Goal: Task Accomplishment & Management: Complete application form

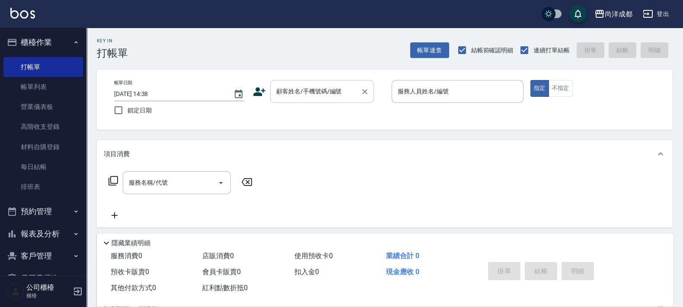
click at [292, 86] on input "顧客姓名/手機號碼/編號" at bounding box center [315, 91] width 83 height 15
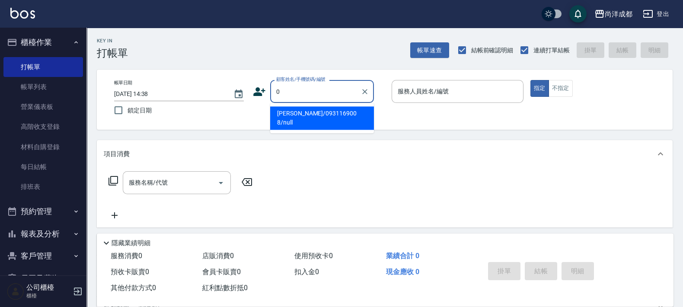
type input "00"
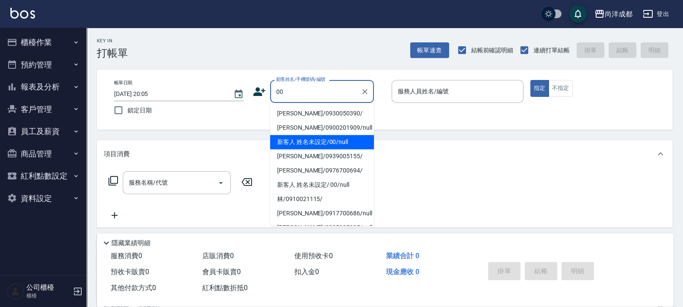
click at [326, 147] on li "新客人 姓名未設定/00/null" at bounding box center [322, 142] width 104 height 14
type input "新客人 姓名未設定/00/null"
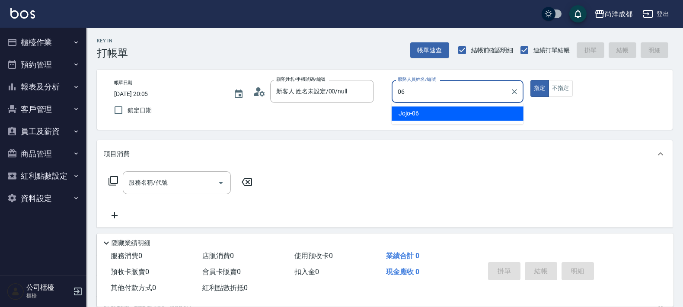
type input "Jojo-06"
type button "true"
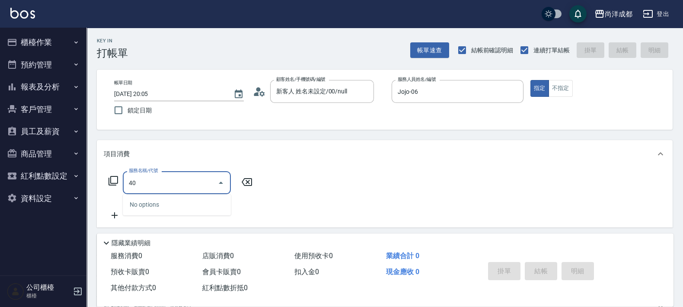
type input "401"
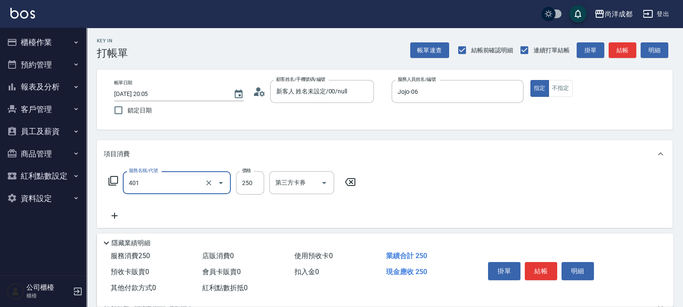
type input "20"
type input "剪髮(401)"
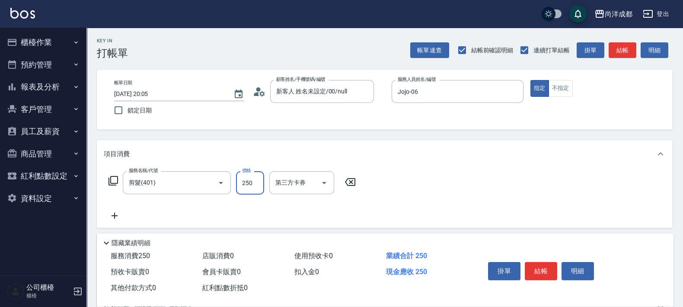
type input "0"
type input "50"
type input "500"
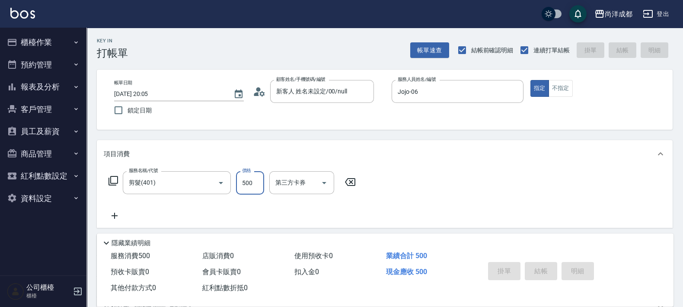
type input "0"
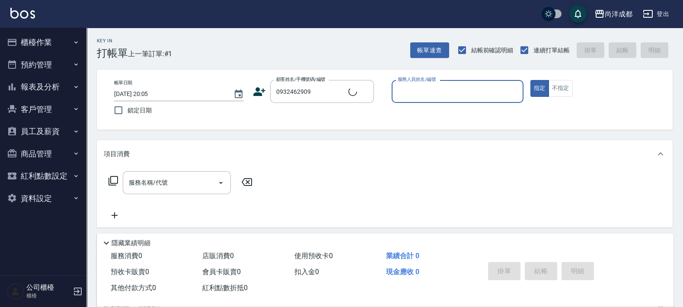
type input "吳柏彥/0932462909/"
type input "Lorance-03"
click at [530, 80] on button "指定" at bounding box center [539, 88] width 19 height 17
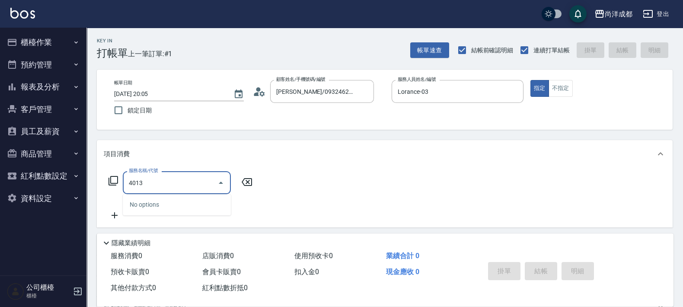
type input "401"
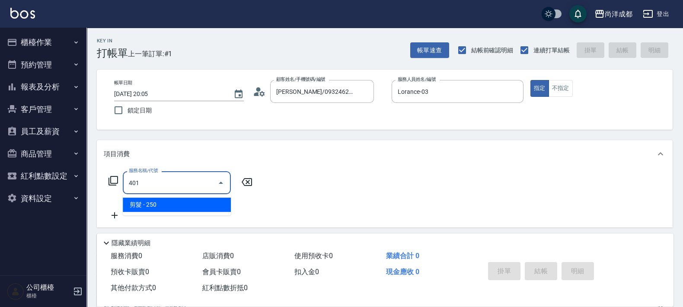
type input "20"
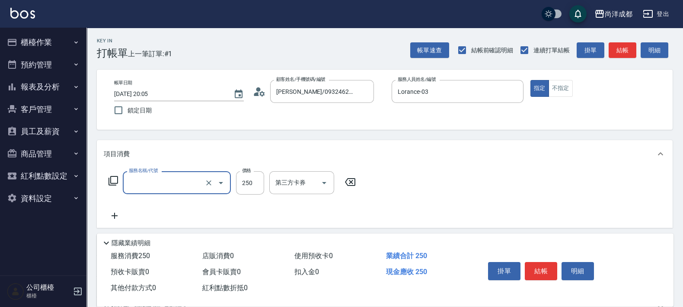
type input "0"
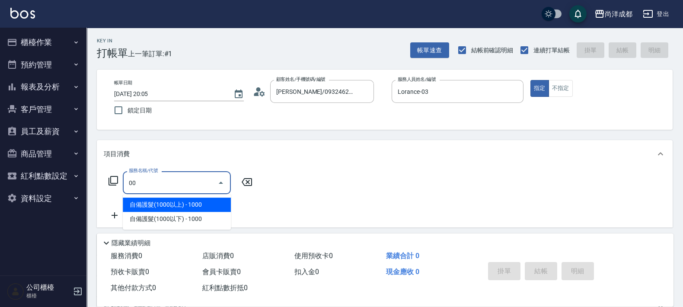
type input "0"
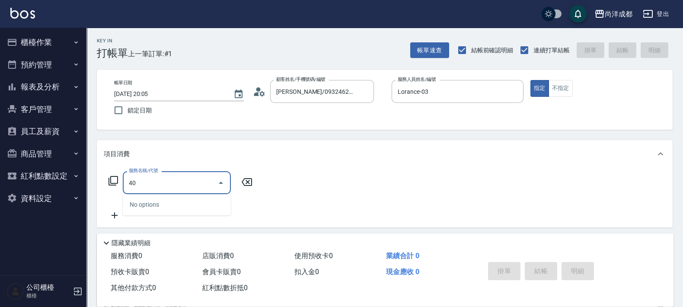
type input "401"
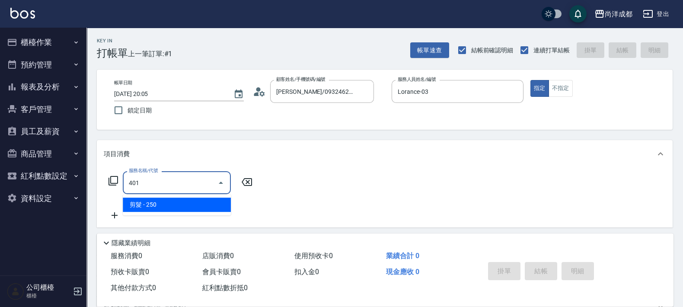
type input "20"
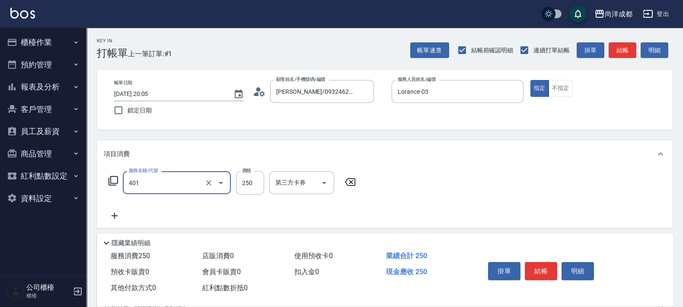
type input "剪髮(401)"
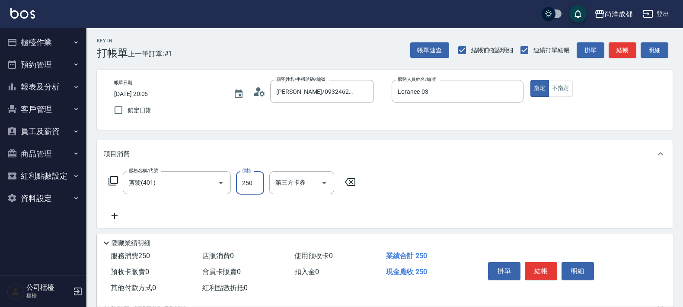
type input "8"
type input "0"
type input "80"
type input "800"
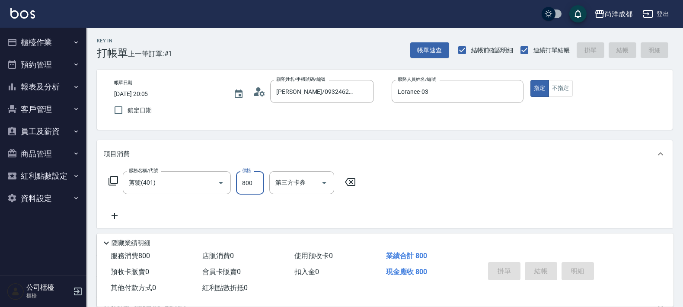
type input "2025/09/23 20:06"
type input "0"
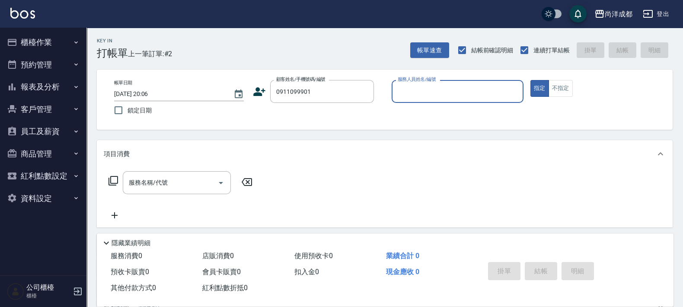
type input "蔡俞靚/0911099901/"
type input "Lance-02"
click at [530, 80] on button "指定" at bounding box center [539, 88] width 19 height 17
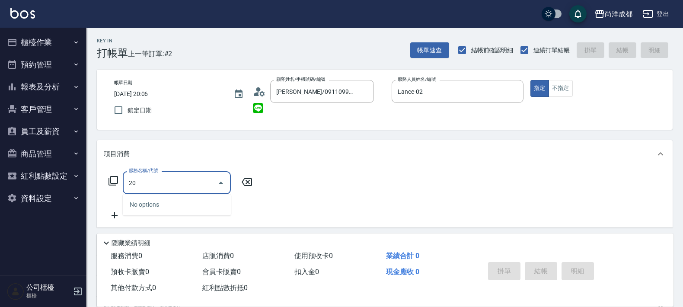
type input "201"
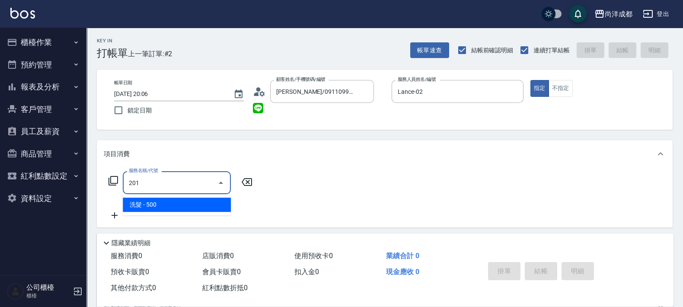
type input "50"
type input "洗髮(201)"
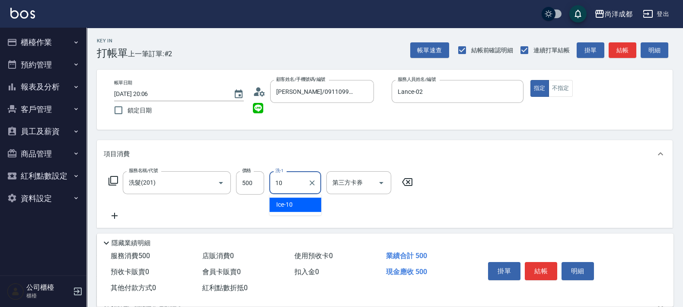
type input "Ice-10"
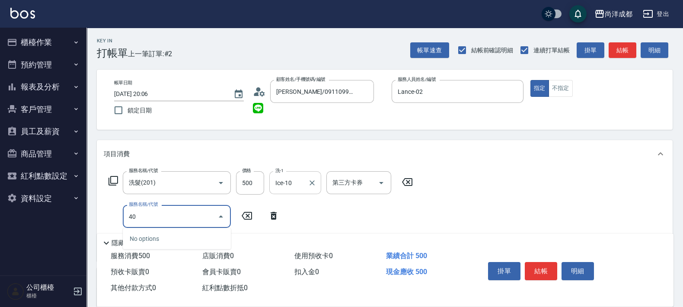
type input "401"
type input "70"
type input "剪髮(401)"
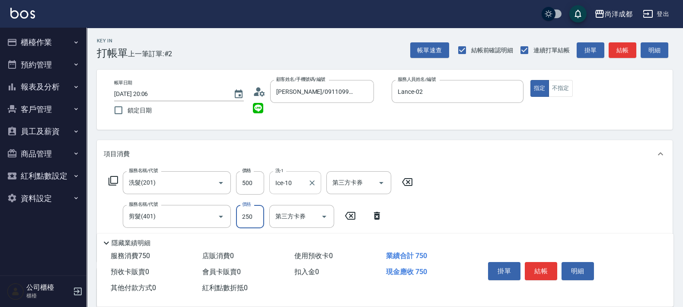
type input "5"
type input "50"
type input "100"
type input "500"
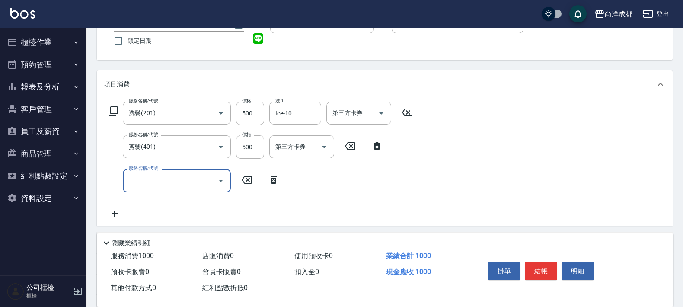
scroll to position [108, 0]
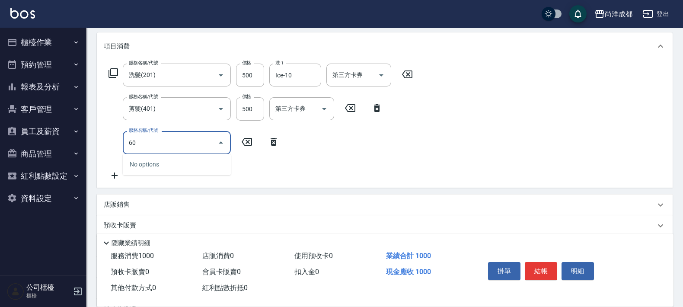
type input "601"
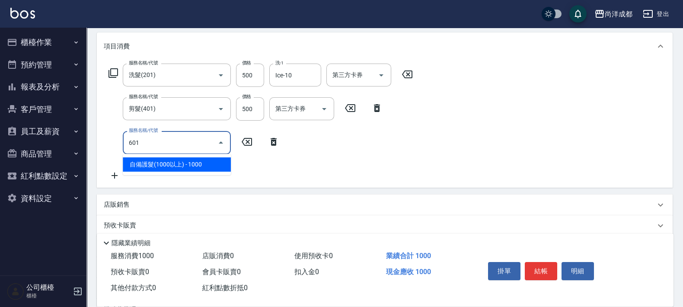
type input "200"
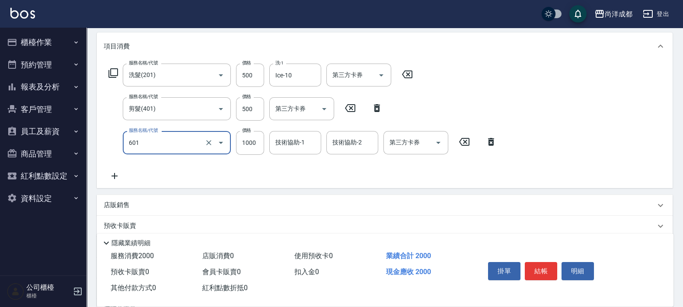
type input "自備護髮(1000以上)(601)"
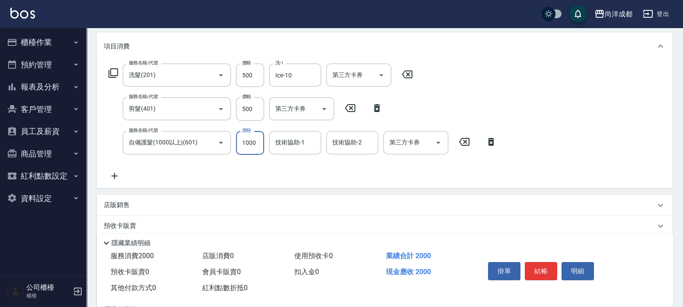
type input "1"
type input "100"
type input "170"
type input "270"
type input "1700"
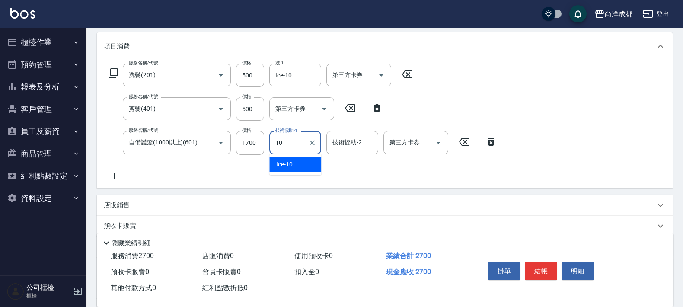
type input "Ice-10"
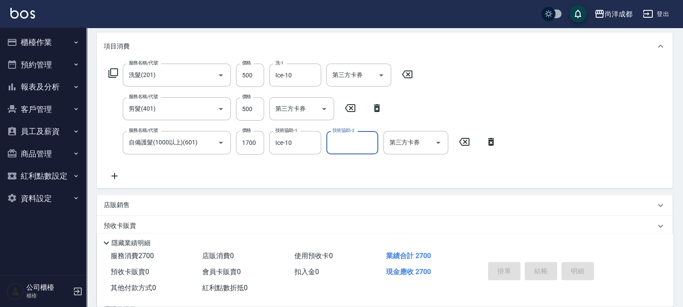
type input "0"
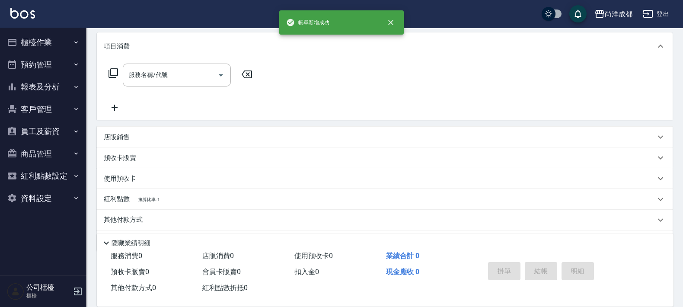
scroll to position [0, 0]
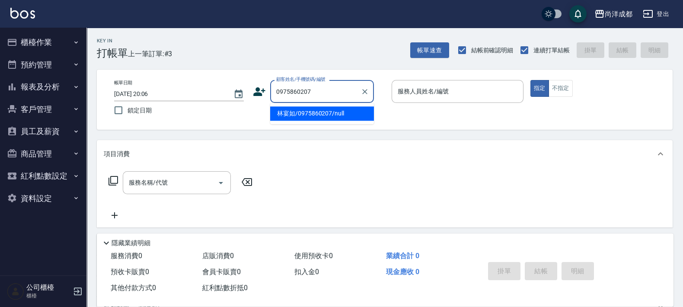
type input "林宴如/0975860207/null"
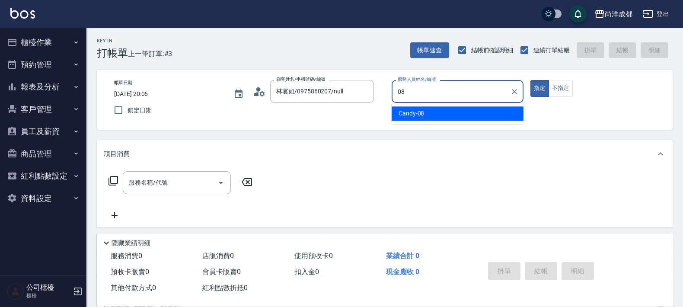
type input "Candy-08"
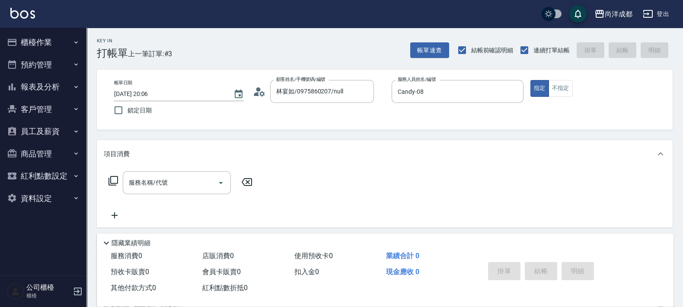
click at [254, 98] on div "顧客姓名/手機號碼/編號 林宴如/0975860207/null 顧客姓名/手機號碼/編號" at bounding box center [319, 91] width 132 height 23
click at [258, 96] on icon at bounding box center [259, 91] width 13 height 13
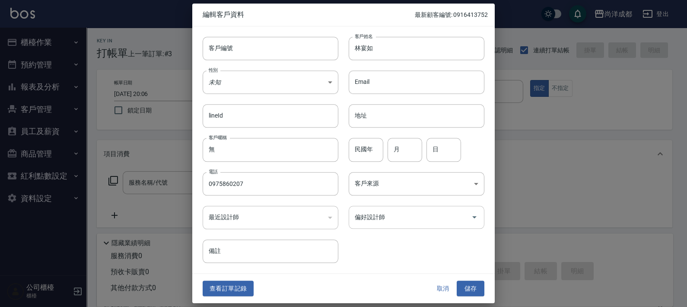
click at [390, 224] on input "偏好設計師" at bounding box center [410, 217] width 115 height 15
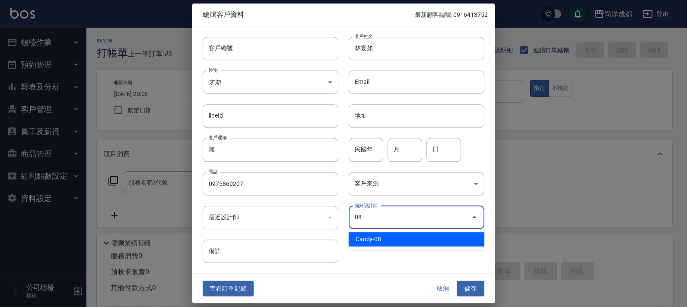
type input "Candy"
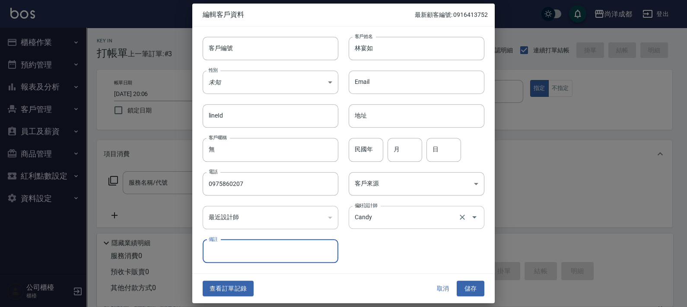
click at [457, 281] on button "儲存" at bounding box center [471, 289] width 28 height 16
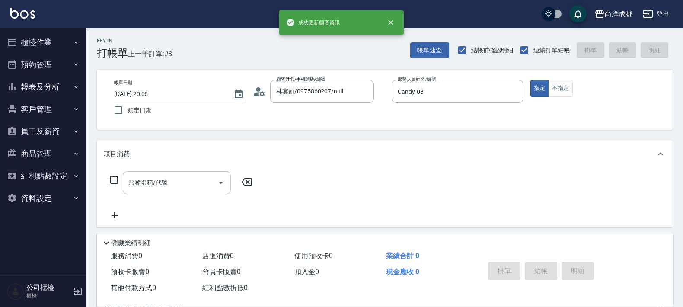
click at [170, 173] on div "服務名稱/代號" at bounding box center [177, 182] width 108 height 23
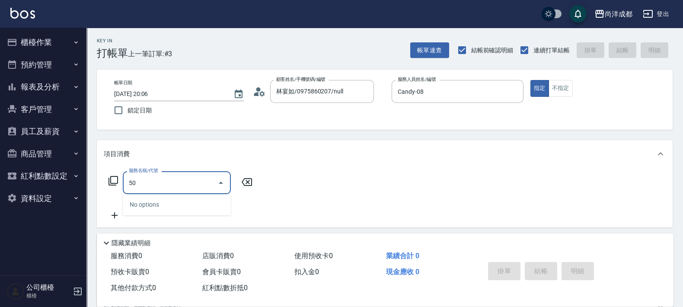
type input "501"
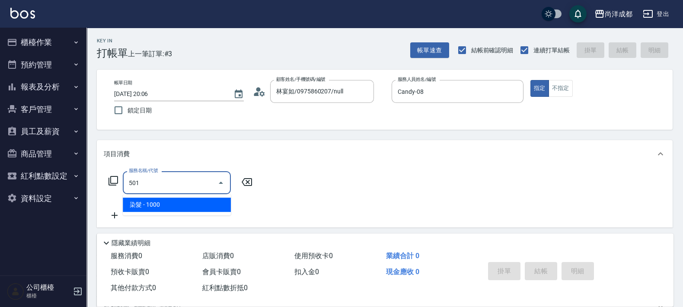
type input "100"
type input "染髮(501)"
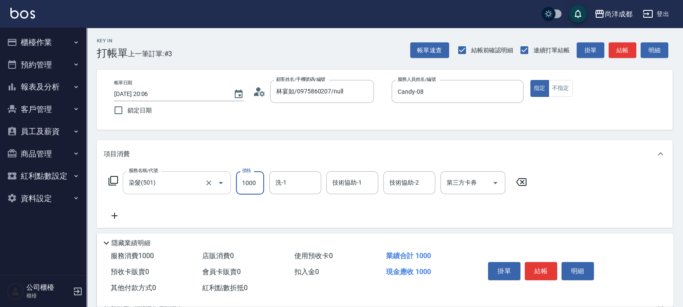
type input "1"
type input "0"
type input "168"
type input "10"
type input "1680"
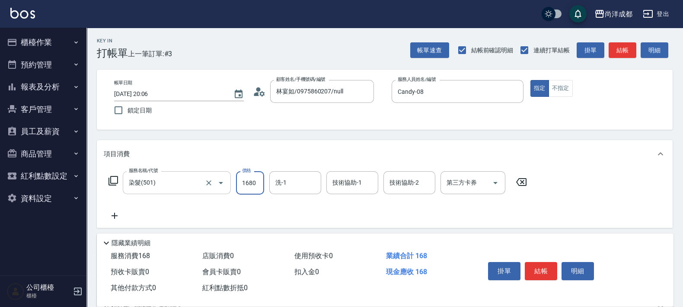
type input "160"
type input "1680"
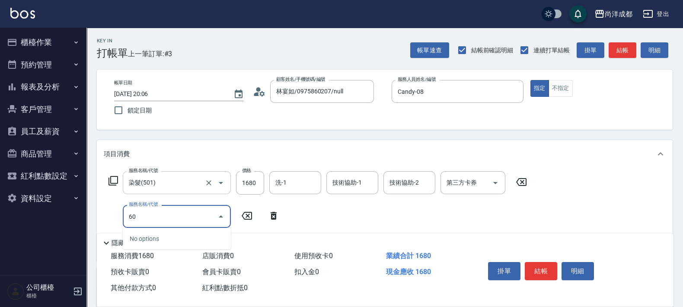
type input "601"
type input "260"
type input "自備護髮(1000以上)(601)"
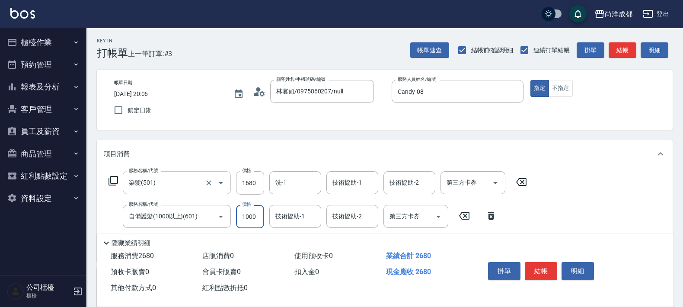
type input "2"
type input "160"
type input "20"
type input "170"
type input "200"
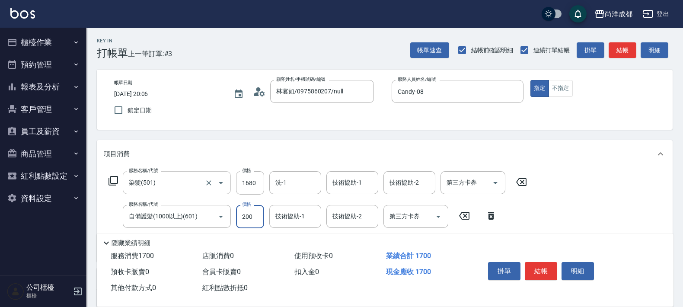
type input "180"
type input "2000"
type input "360"
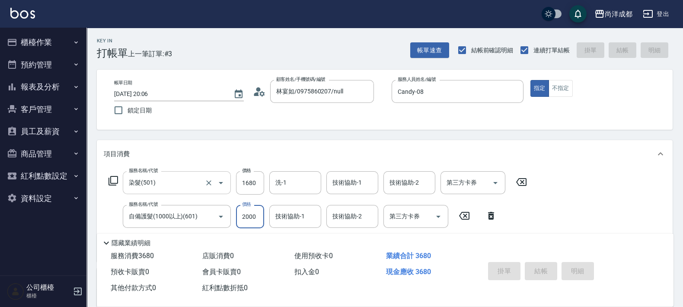
type input "2025/09/23 20:07"
type input "0"
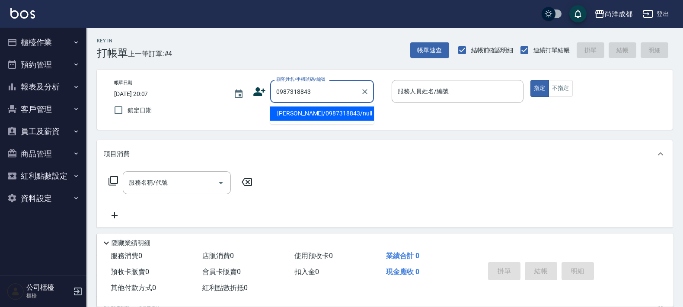
type input "林芳慈 /0987318843/null"
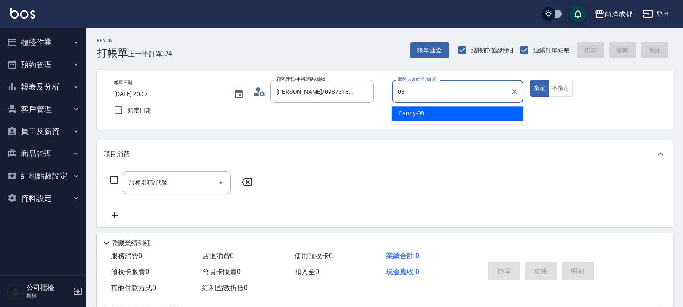
type input "Candy-08"
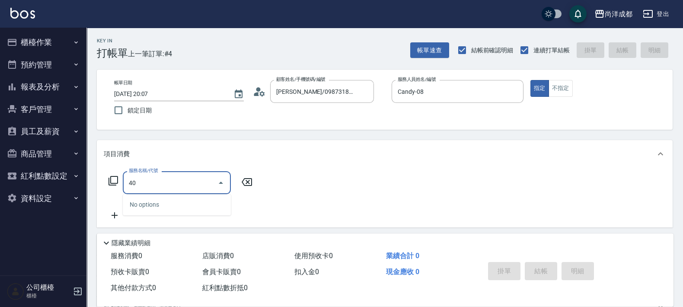
type input "401"
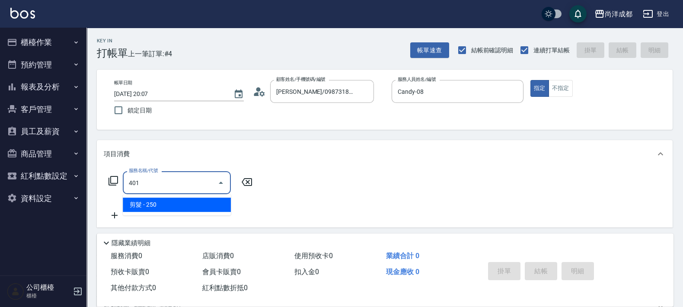
type input "20"
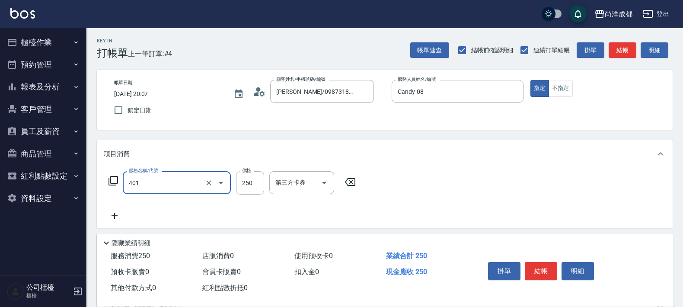
type input "剪髮(401)"
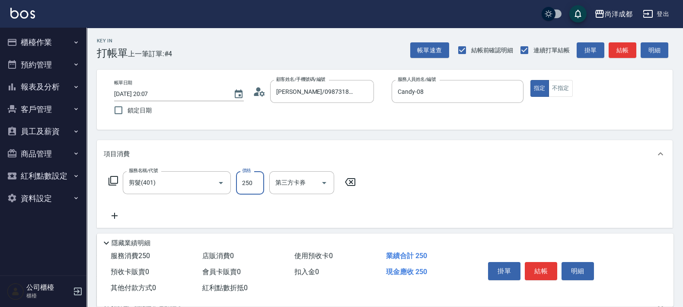
type input "0"
type input "60"
type input "600"
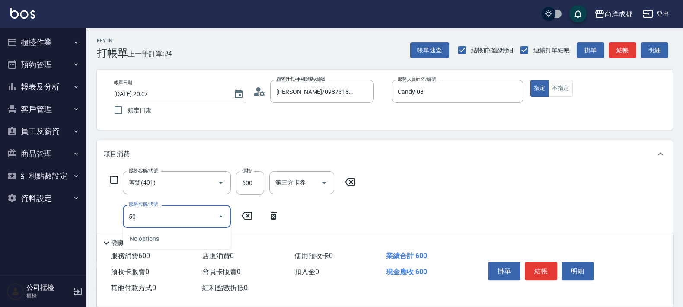
type input "501"
type input "160"
type input "染髮(501)"
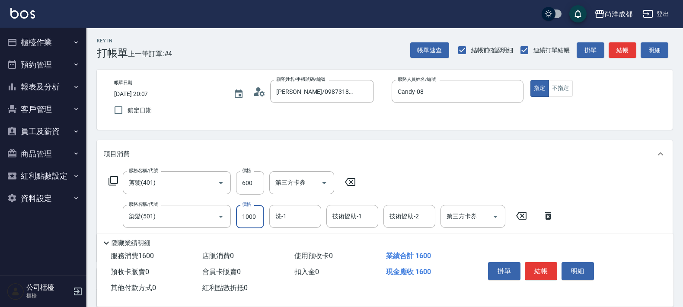
type input "1"
type input "60"
type input "119"
type input "170"
type input "1199"
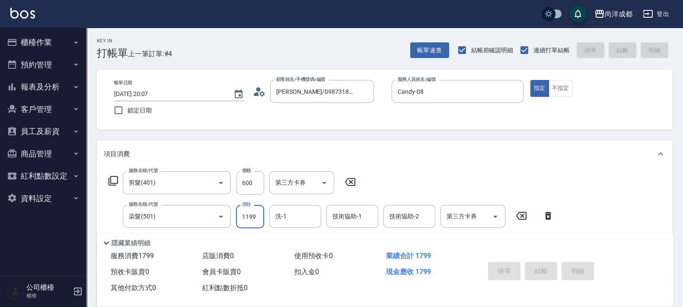
type input "0"
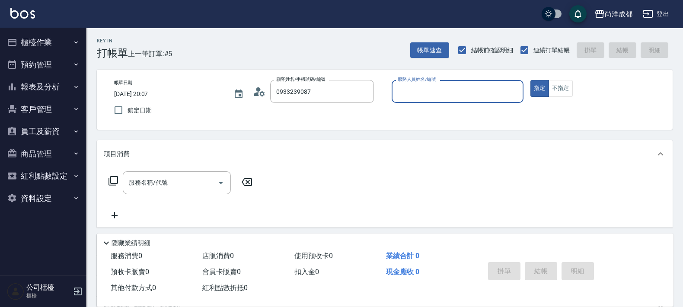
type input "曹素青/0933239087/null"
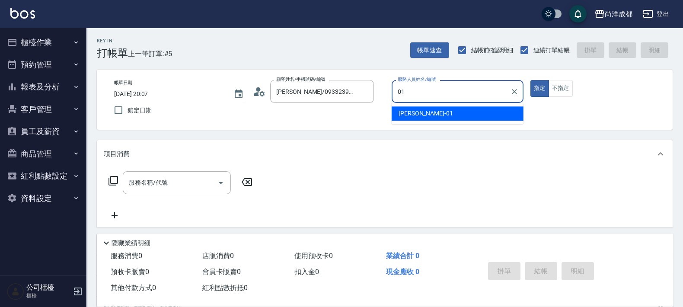
type input "Benny-01"
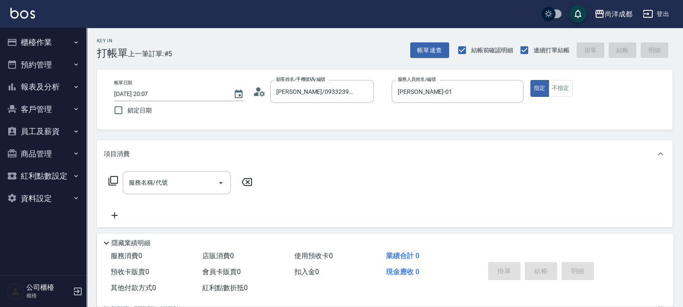
click at [262, 89] on icon at bounding box center [259, 91] width 13 height 13
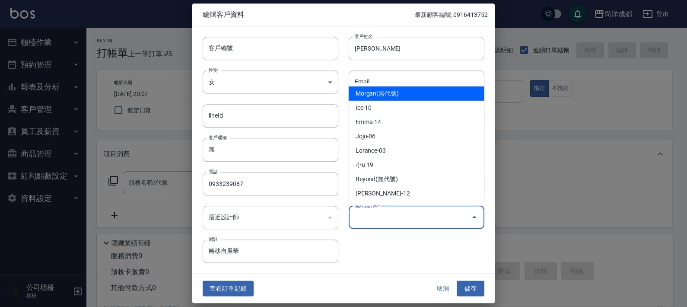
click at [393, 220] on input "偏好設計師" at bounding box center [410, 217] width 115 height 15
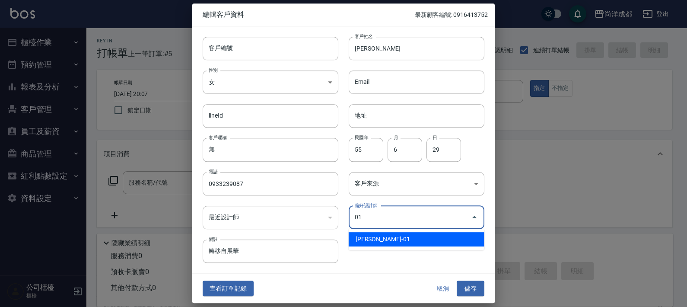
type input "Benny"
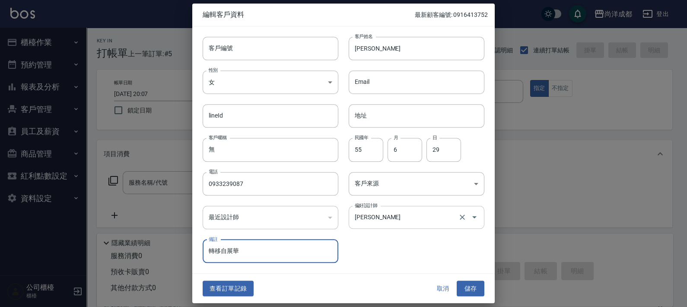
click at [457, 281] on button "儲存" at bounding box center [471, 289] width 28 height 16
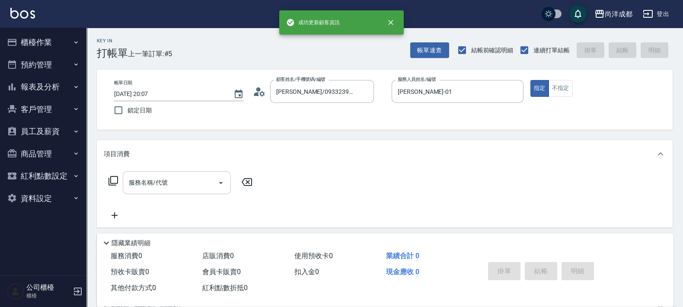
click at [196, 172] on div "服務名稱/代號" at bounding box center [177, 182] width 108 height 23
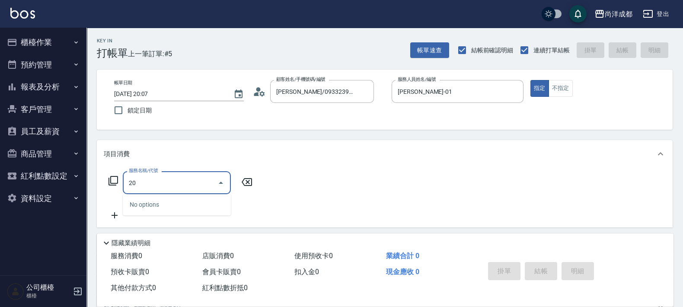
type input "201"
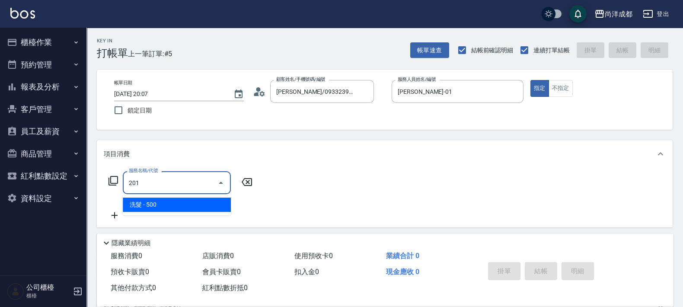
type input "50"
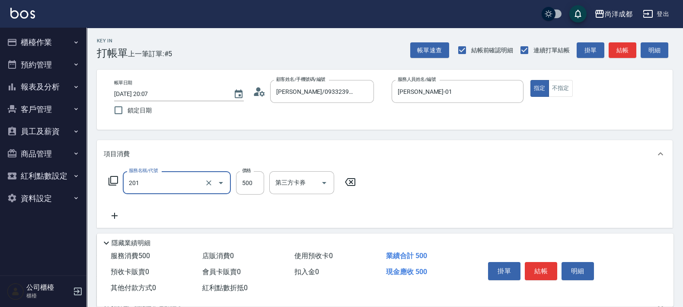
type input "洗髮(201)"
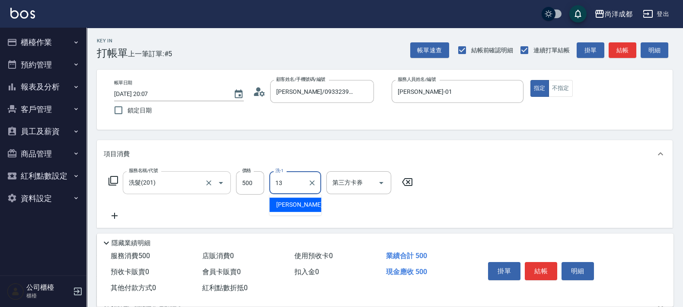
type input "Peggy-13"
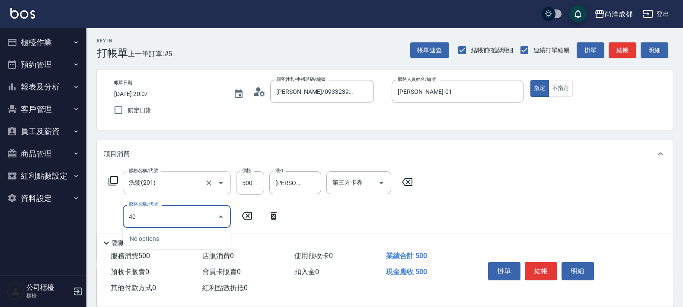
type input "401"
type input "70"
type input "剪髮(401)"
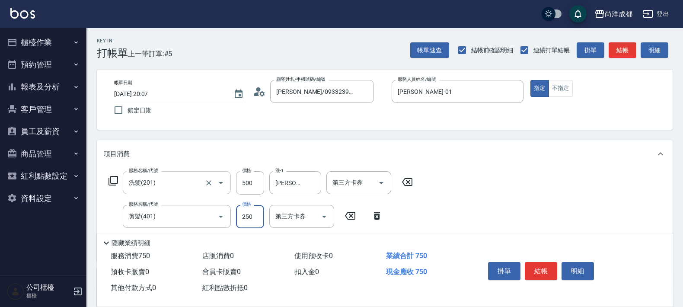
type input "1"
type input "50"
type input "10"
type input "60"
type input "100"
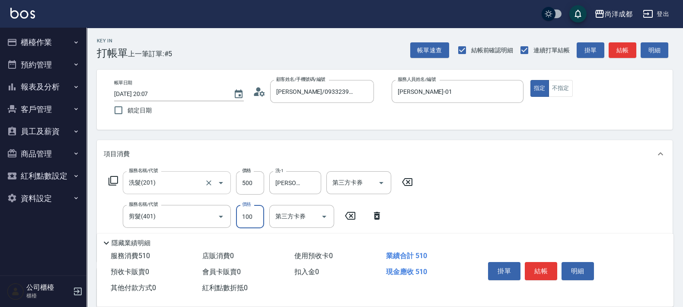
type input "150"
type input "1000"
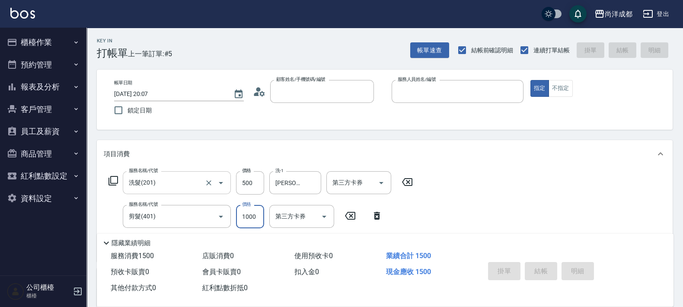
type input "0"
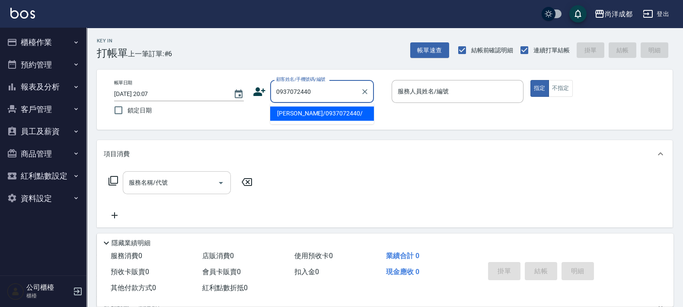
type input "劉侑承/0937072440/"
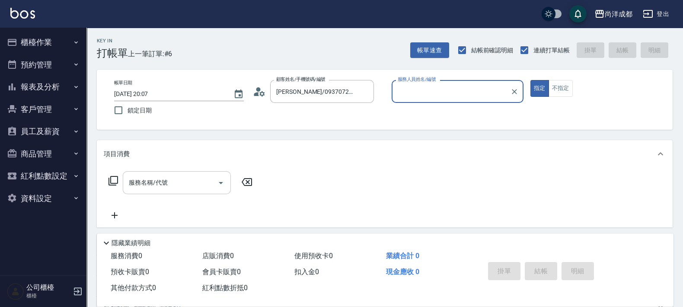
type input "Benny-01"
click at [530, 80] on button "指定" at bounding box center [539, 88] width 19 height 17
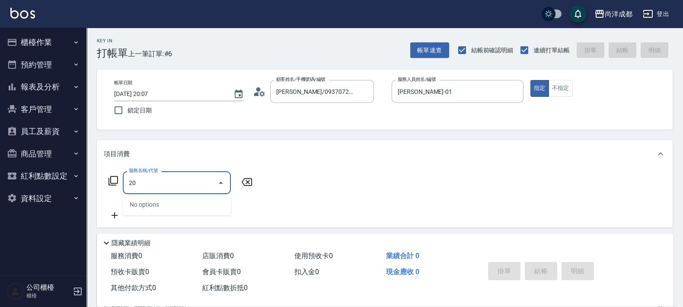
type input "201"
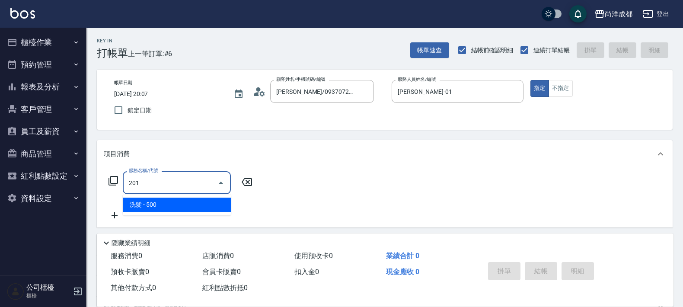
type input "50"
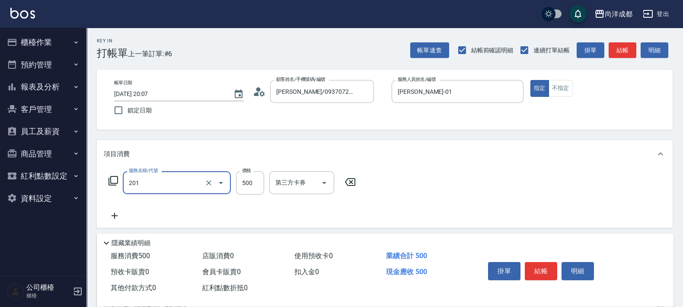
type input "洗髮(201)"
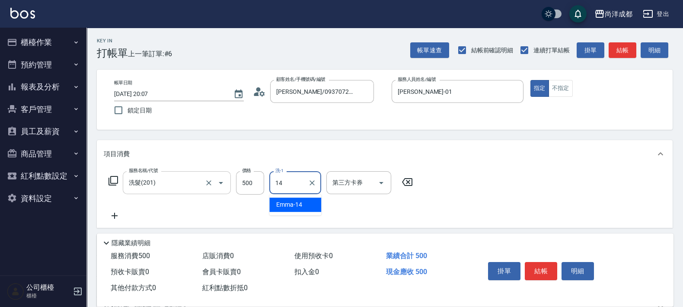
type input "Emma-14"
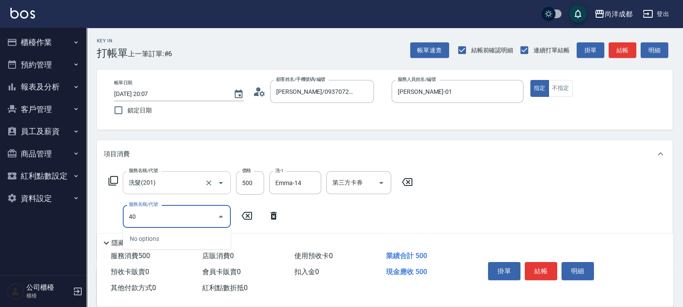
type input "401"
type input "70"
type input "剪髮(401)"
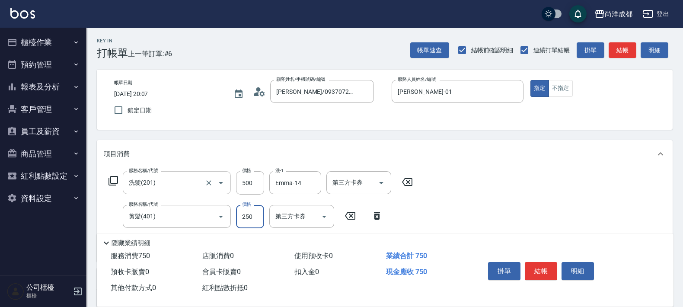
type input "8"
type input "50"
type input "80"
type input "130"
type input "800"
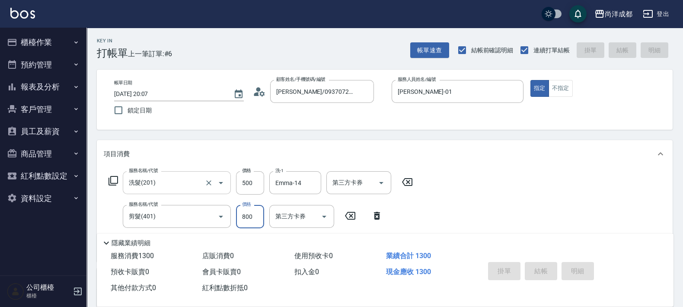
type input "2025/09/23 20:08"
type input "0"
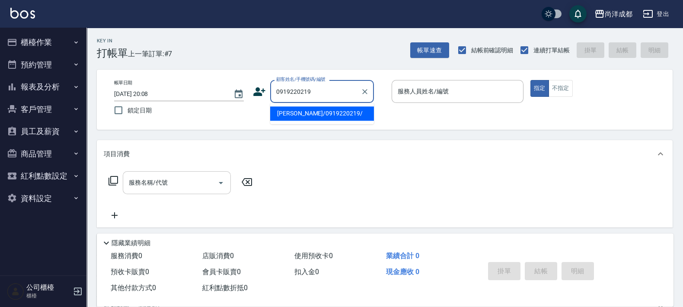
type input "李依倫/0919220219/"
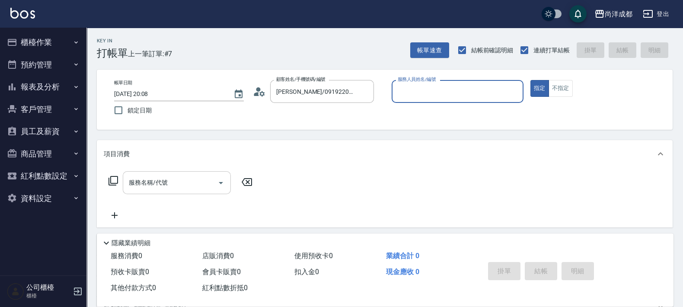
type input "Benny-01"
click at [530, 80] on button "指定" at bounding box center [539, 88] width 19 height 17
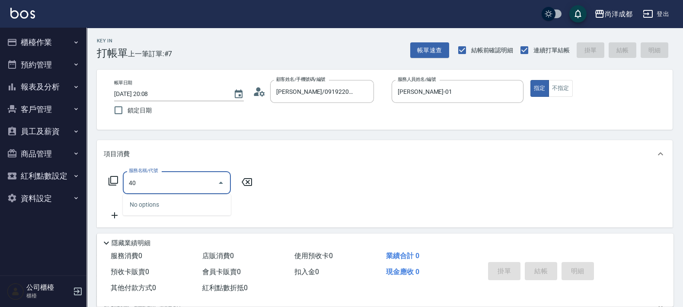
type input "401"
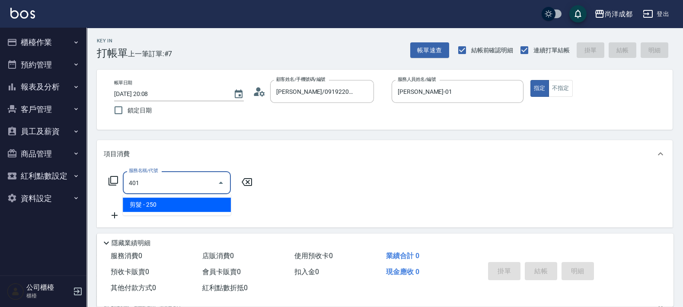
type input "20"
type input "剪髮(401)"
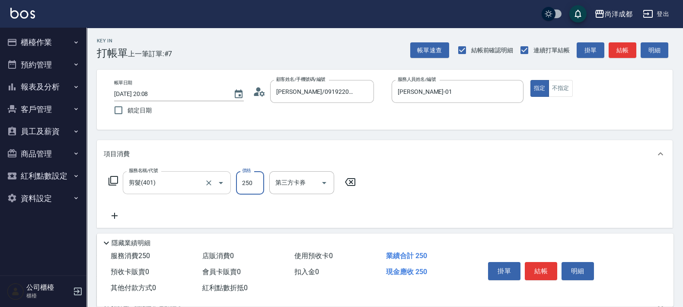
type input "1"
type input "0"
type input "12"
type input "10"
type input "1229"
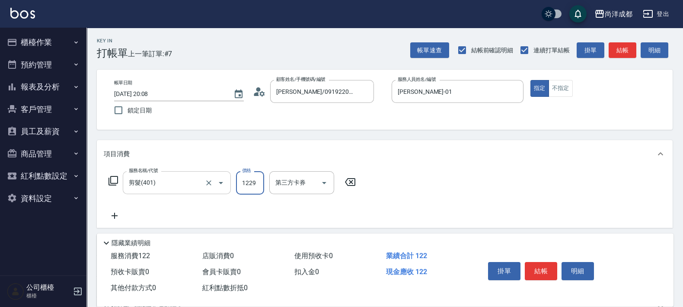
type input "120"
type input "1229"
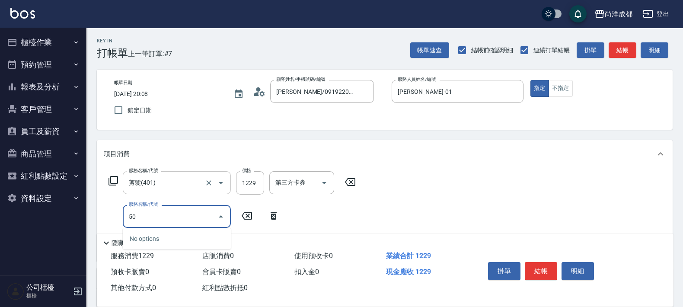
type input "501"
type input "220"
type input "染髮(501)"
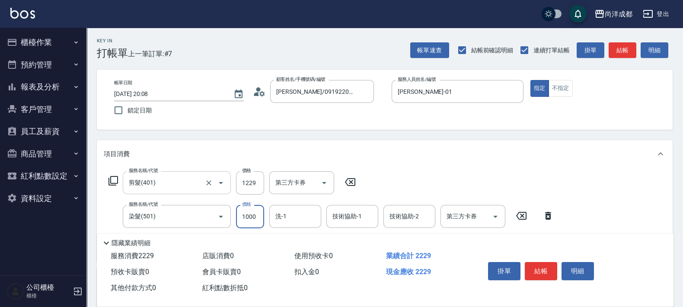
type input "2"
type input "120"
type input "265"
type input "140"
type input "2656"
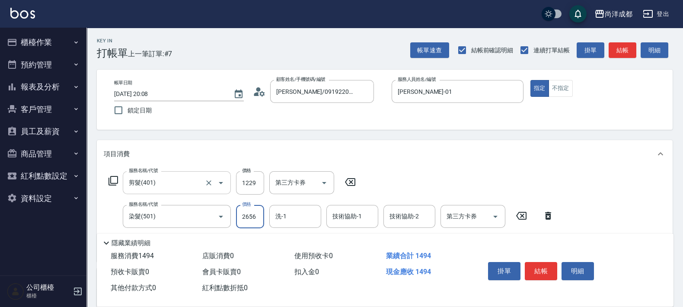
type input "380"
type input "2656"
type input "Emma-14"
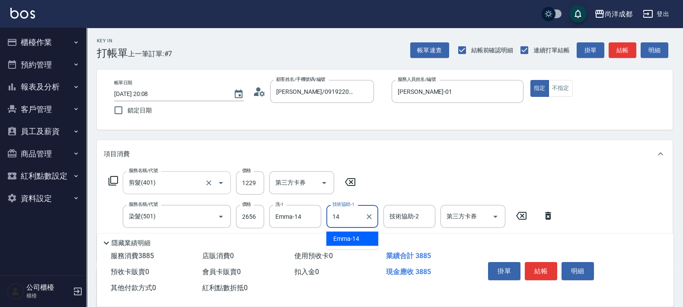
type input "Emma-14"
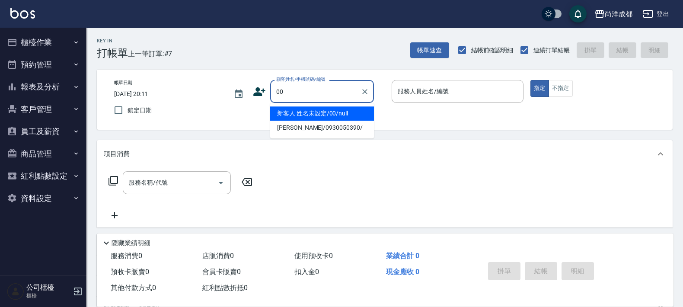
type input "新客人 姓名未設定/00/null"
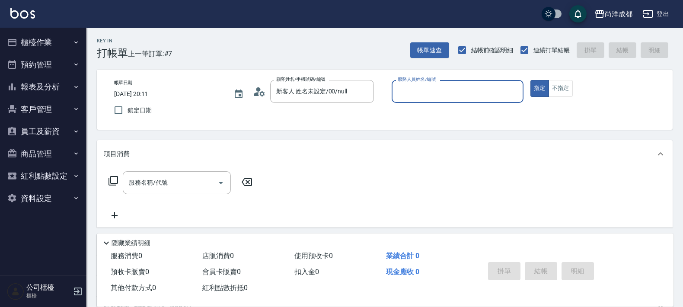
type input "3"
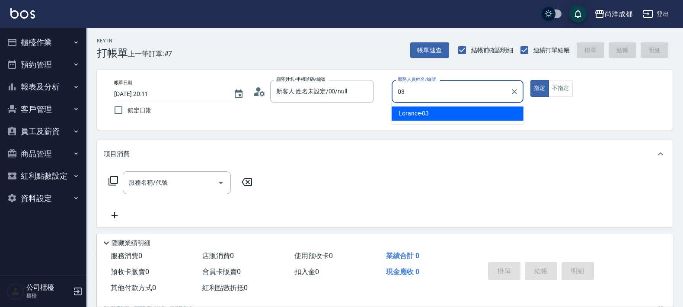
type input "Lorance-03"
type button "true"
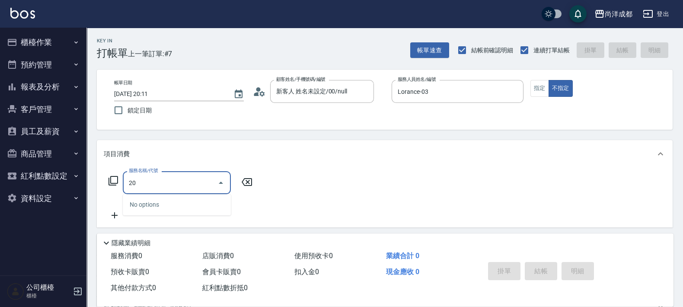
type input "201"
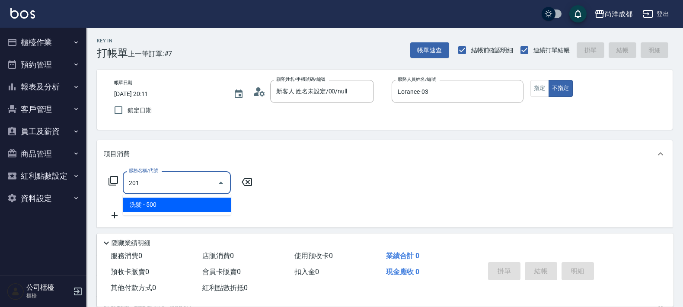
type input "50"
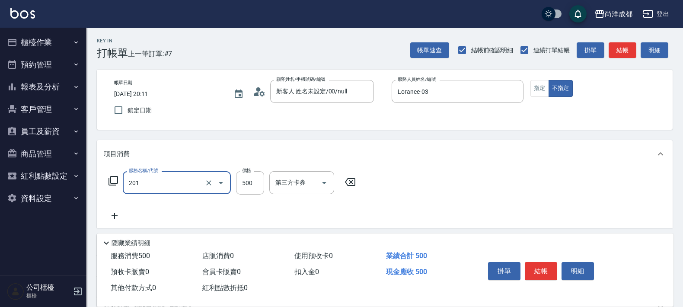
type input "洗髮(201)"
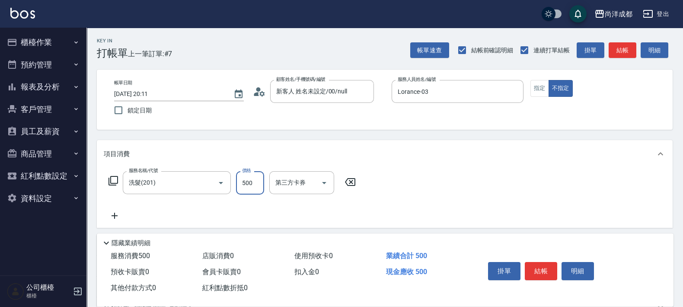
type input "5"
type input "0"
type input "58"
type input "50"
type input "589"
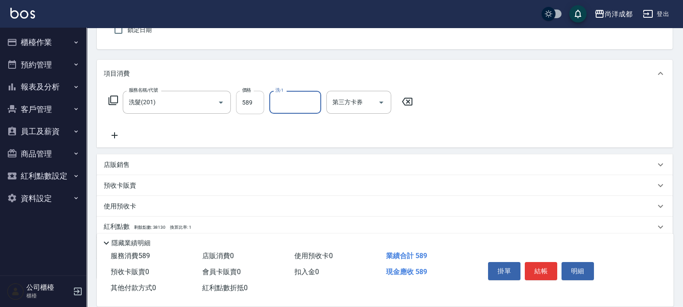
scroll to position [134, 0]
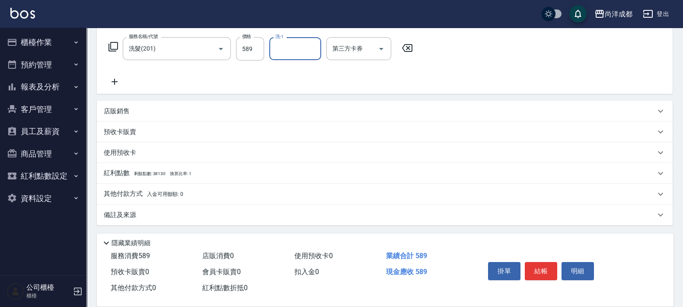
click at [163, 195] on span "入金可用餘額: 0" at bounding box center [165, 194] width 37 height 6
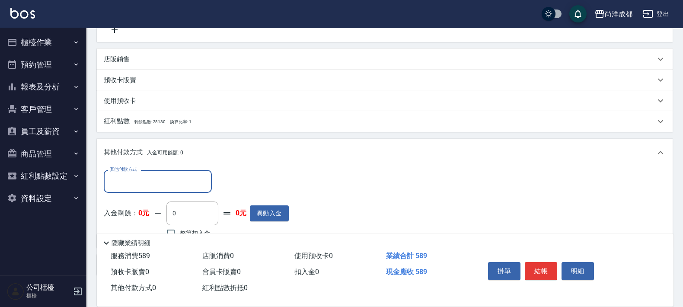
scroll to position [235, 0]
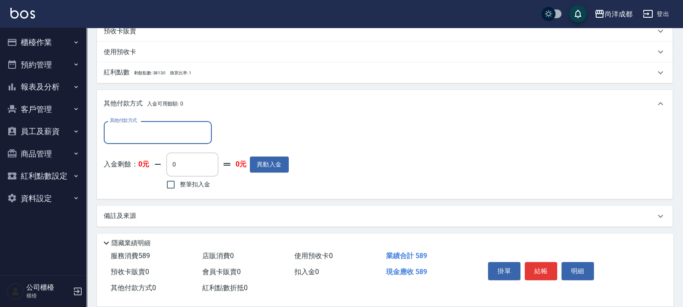
click at [151, 144] on body "尚洋成都 登出 櫃檯作業 打帳單 帳單列表 營業儀表板 高階收支登錄 材料自購登錄 每日結帳 排班表 預約管理 預約管理 單日預約紀錄 單週預約紀錄 報表及分…" at bounding box center [341, 36] width 683 height 543
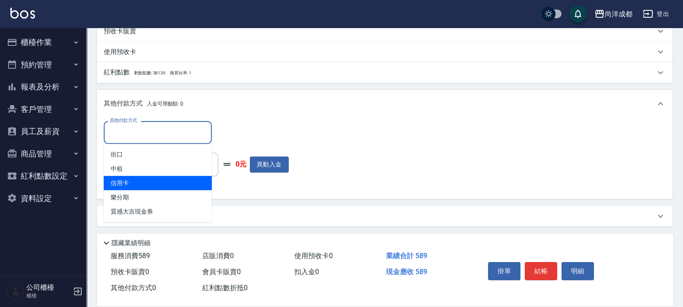
click at [165, 179] on span "信用卡" at bounding box center [158, 183] width 108 height 14
type input "信用卡"
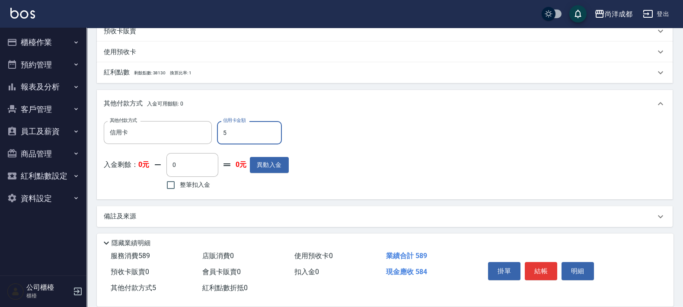
type input "58"
type input "0"
type input "589"
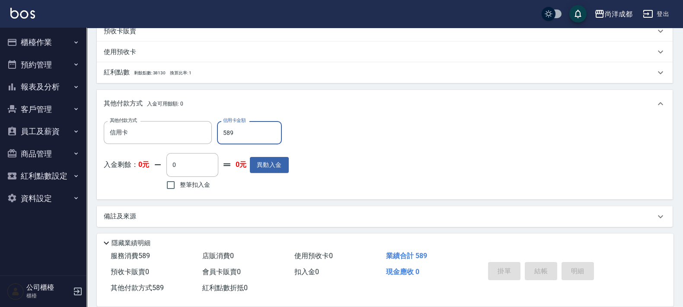
type input "2025/09/23 20:12"
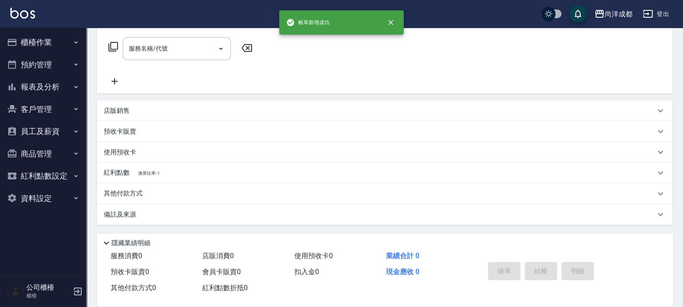
scroll to position [0, 0]
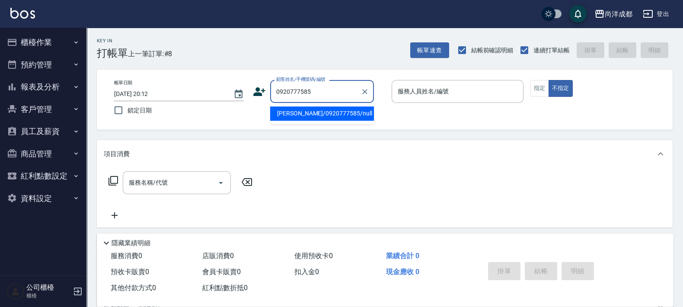
type input "李迎嬴/0920777585/null"
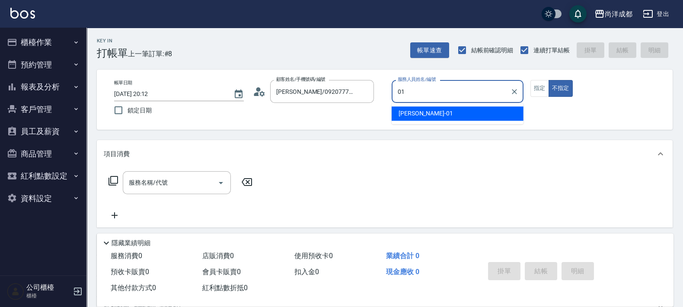
type input "Benny-01"
type button "false"
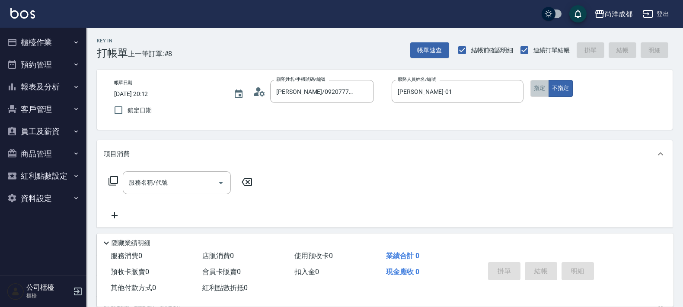
click at [540, 89] on button "指定" at bounding box center [539, 88] width 19 height 17
click at [260, 92] on icon at bounding box center [259, 91] width 13 height 13
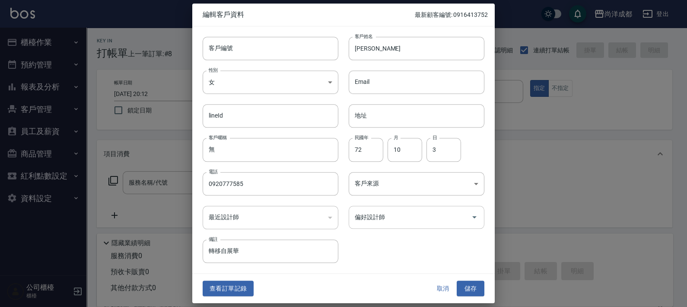
click at [427, 206] on div "偏好設計師" at bounding box center [417, 217] width 136 height 23
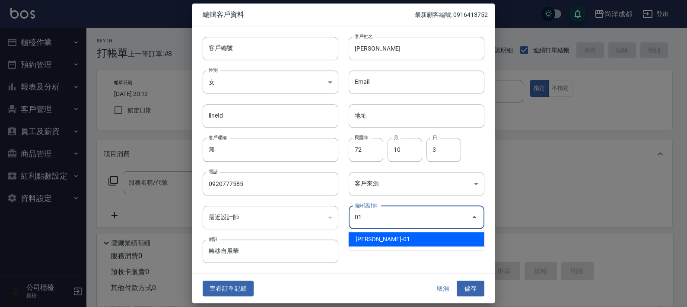
type input "Benny"
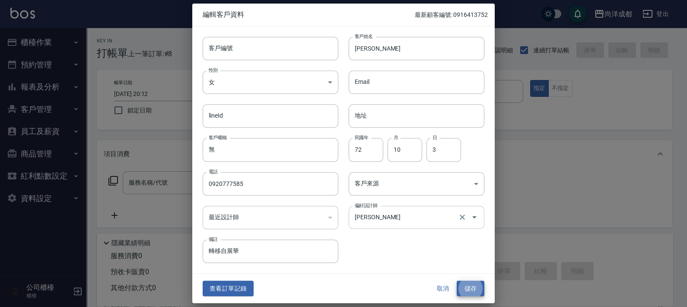
click at [457, 281] on button "儲存" at bounding box center [471, 289] width 28 height 16
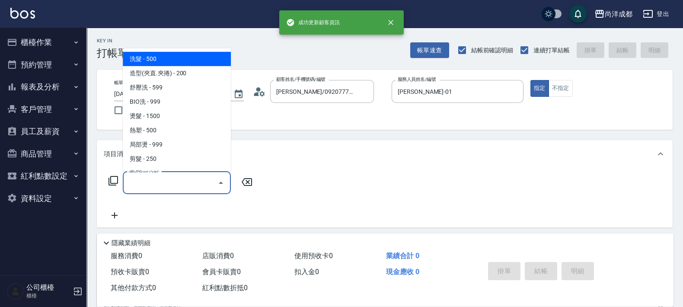
click at [181, 183] on input "服務名稱/代號" at bounding box center [170, 182] width 87 height 15
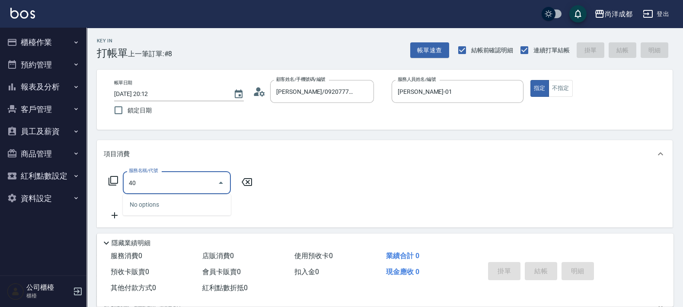
type input "401"
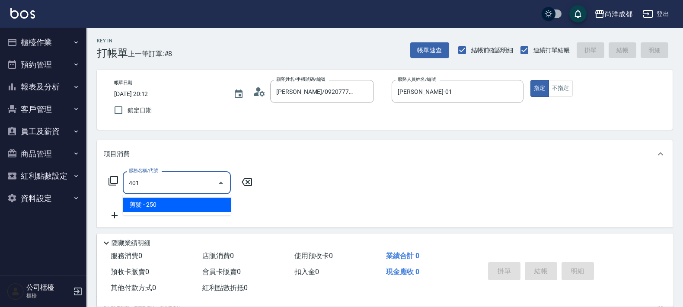
type input "20"
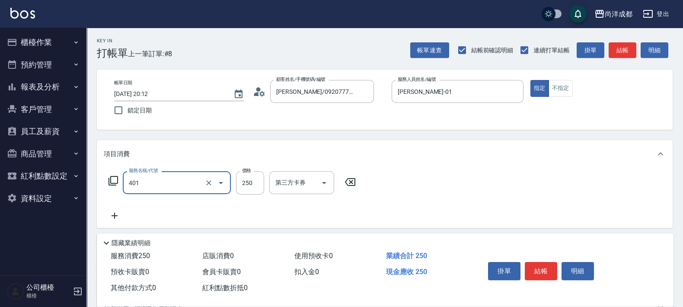
type input "剪髮(401)"
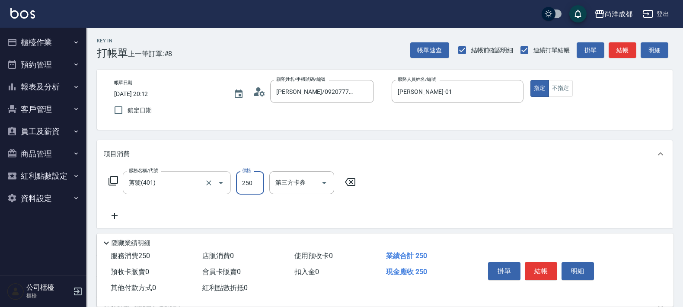
type input "0"
type input "123"
type input "10"
type input "1232"
type input "120"
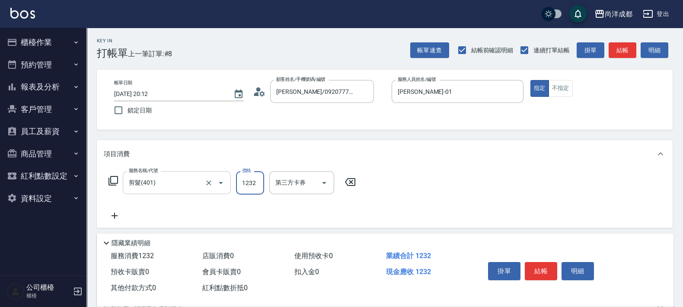
type input "1232"
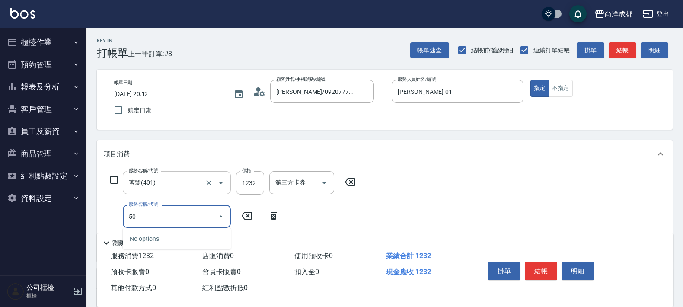
type input "501"
type input "220"
type input "染髮(501)"
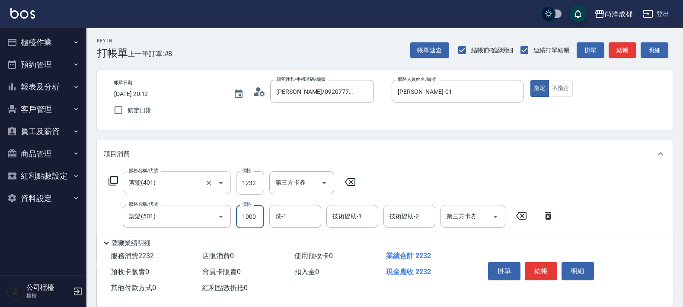
type input "2"
type input "120"
type input "249"
type input "140"
type input "2490"
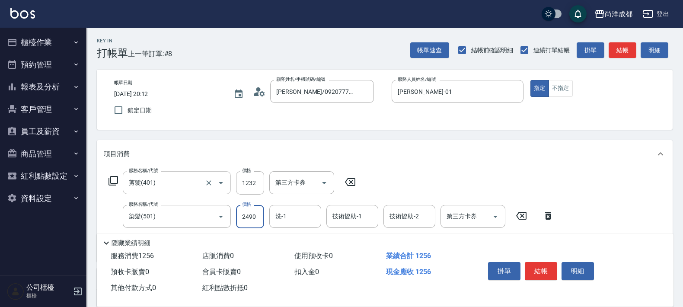
type input "370"
type input "2490"
type input "Peggy-13"
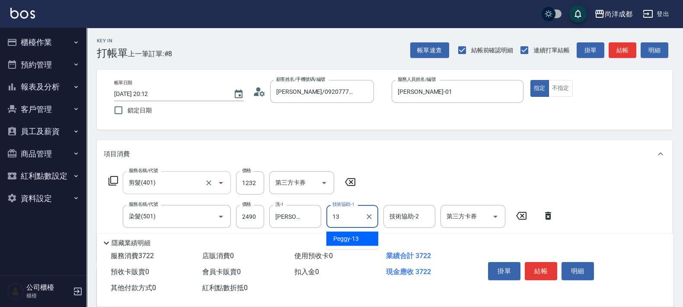
type input "Peggy-13"
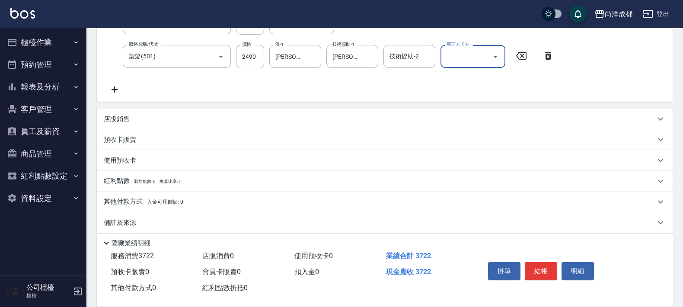
scroll to position [162, 0]
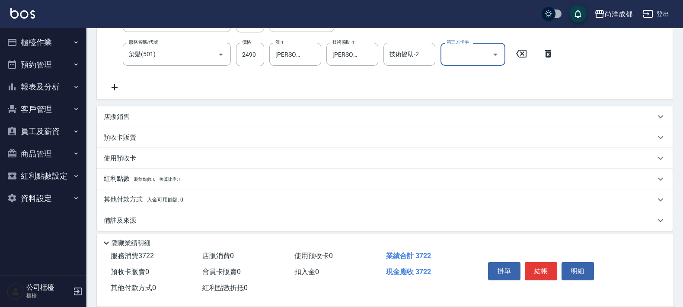
click at [166, 197] on span "入金可用餘額: 0" at bounding box center [165, 200] width 37 height 6
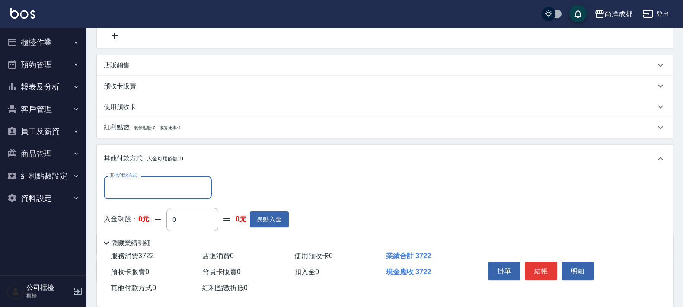
scroll to position [270, 0]
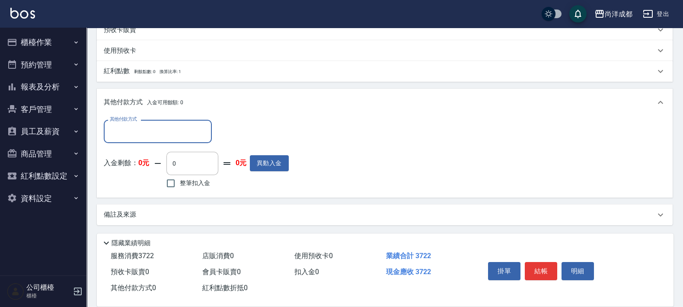
click at [164, 134] on input "其他付款方式" at bounding box center [158, 131] width 100 height 15
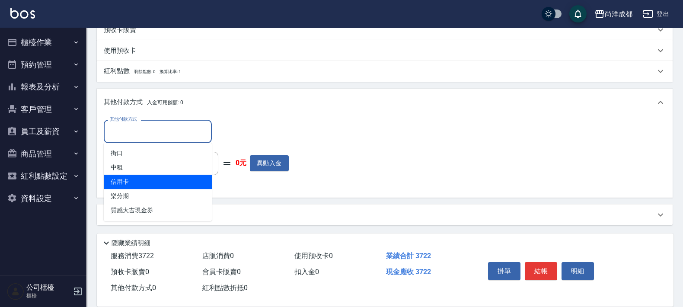
click at [179, 180] on span "信用卡" at bounding box center [158, 182] width 108 height 14
type input "信用卡"
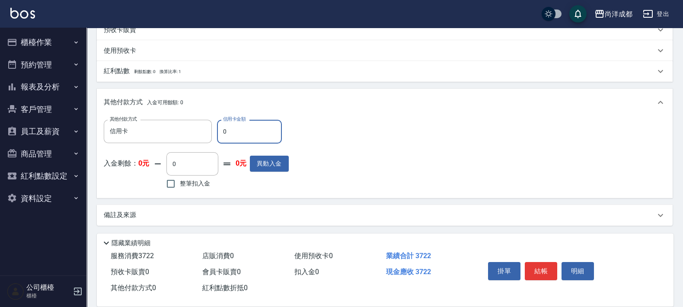
type input "33"
type input "360"
type input "3"
type input "370"
type input "37"
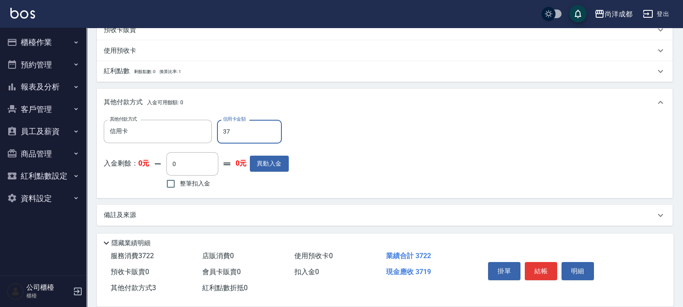
type input "360"
type input "372"
type input "0"
type input "3722"
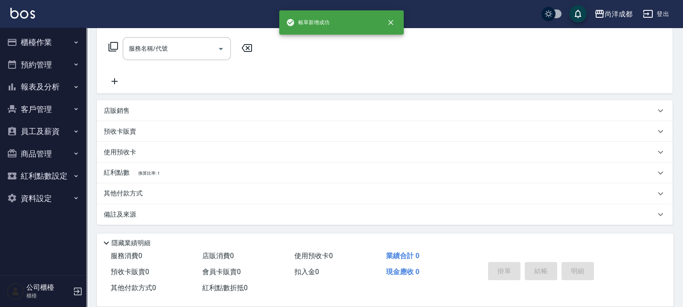
scroll to position [0, 0]
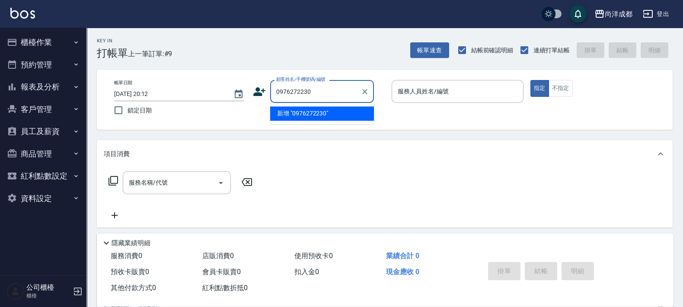
type input "0976272230"
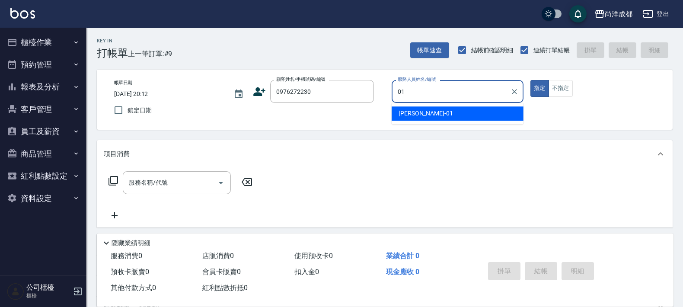
type input "Benny-01"
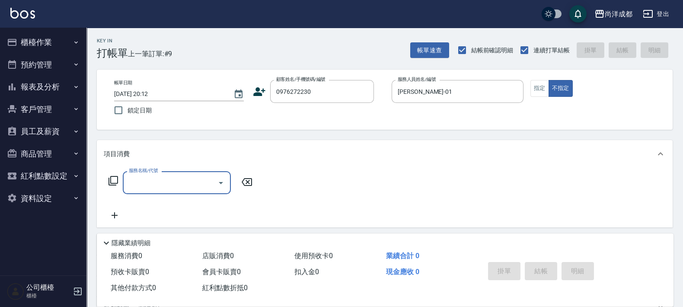
click at [259, 96] on icon at bounding box center [259, 91] width 13 height 13
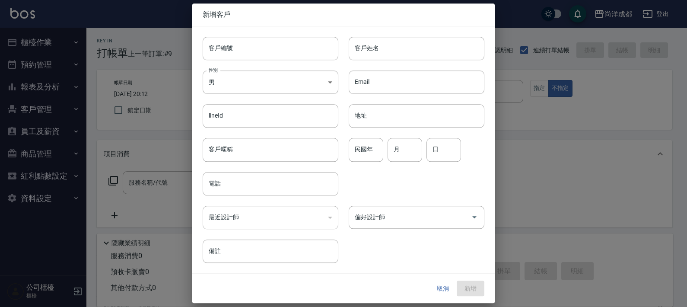
type input "0976272230"
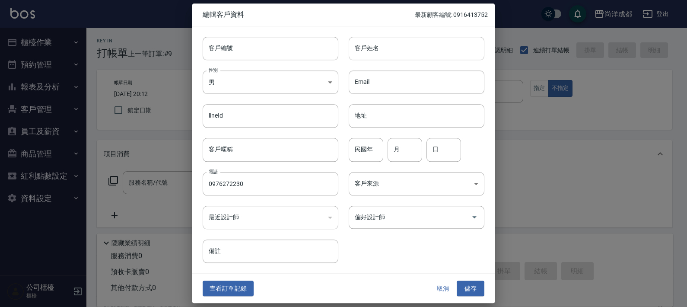
click at [387, 44] on input "客戶姓名" at bounding box center [417, 48] width 136 height 23
type input "楊秋樺"
click at [373, 152] on input "民國年" at bounding box center [366, 149] width 35 height 23
type input "96"
type input "12"
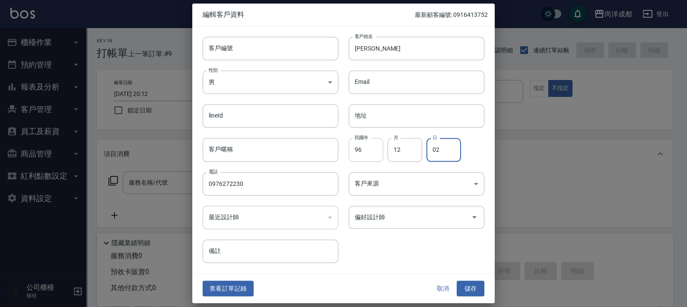
type input "02"
click at [471, 288] on button "儲存" at bounding box center [471, 289] width 28 height 16
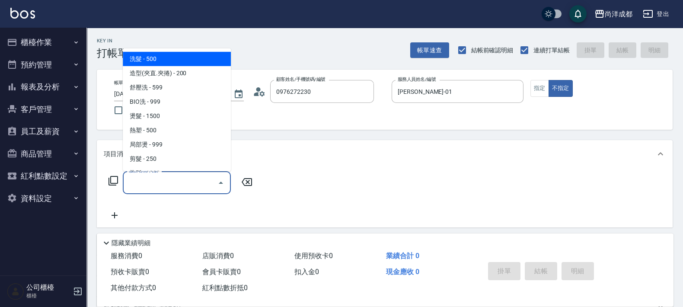
click at [209, 184] on input "服務名稱/代號" at bounding box center [170, 182] width 87 height 15
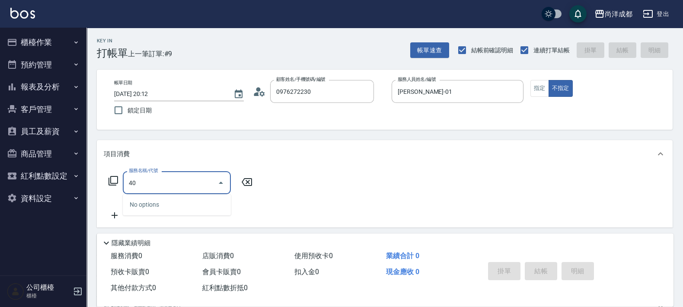
type input "4"
type input "201"
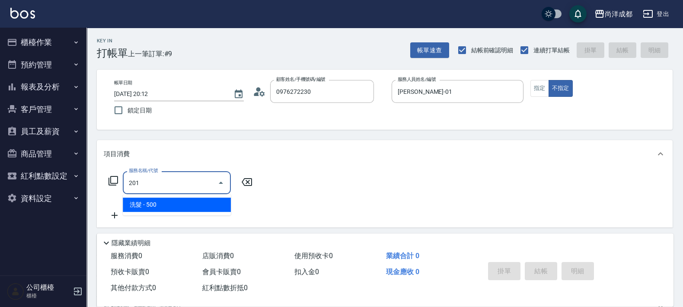
type input "50"
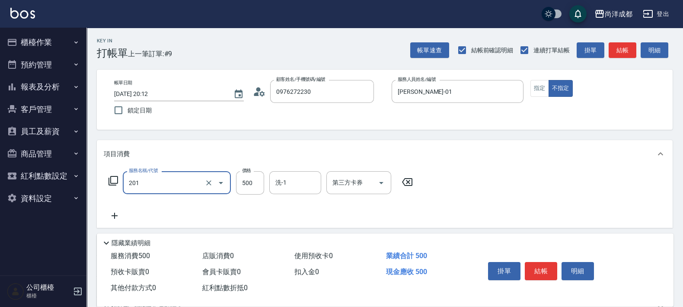
type input "洗髮(201)"
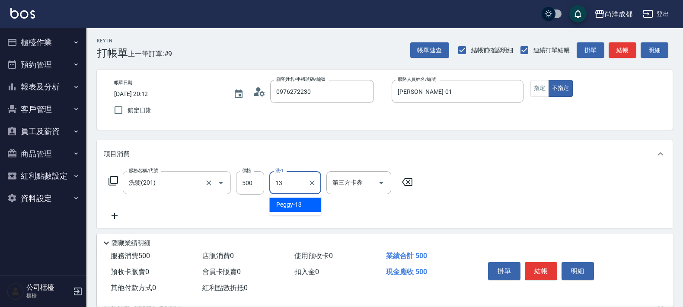
type input "Peggy-13"
click at [251, 151] on div "項目消費" at bounding box center [380, 154] width 552 height 9
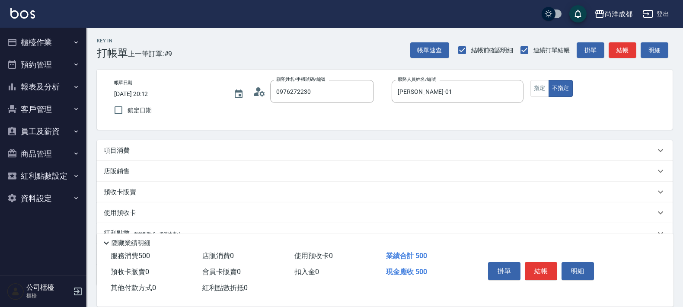
click at [125, 147] on p "項目消費" at bounding box center [117, 150] width 26 height 9
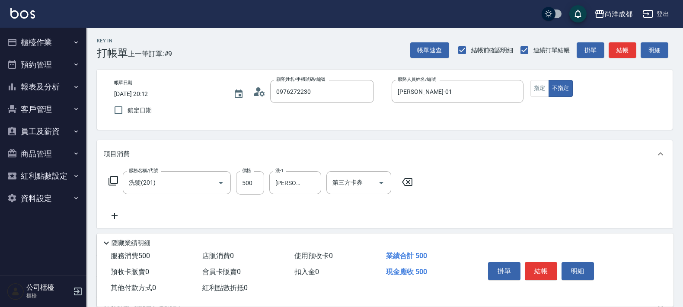
click at [118, 214] on icon at bounding box center [115, 216] width 22 height 10
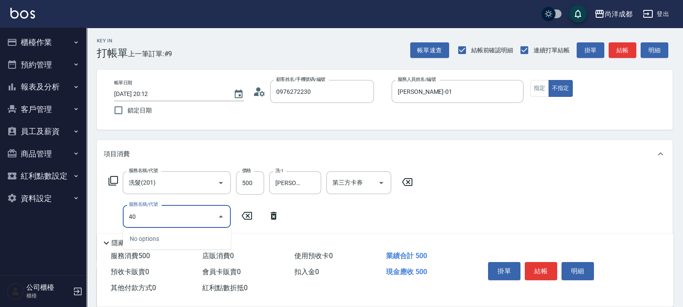
type input "401"
type input "70"
type input "剪髮(401)"
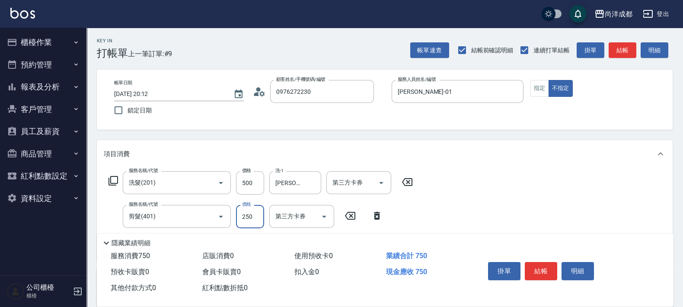
type input "2"
type input "50"
type input "286"
type input "70"
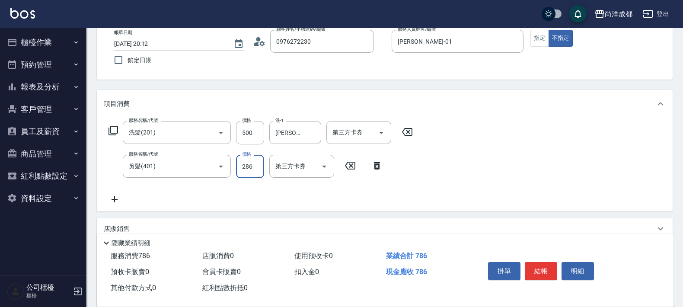
scroll to position [168, 0]
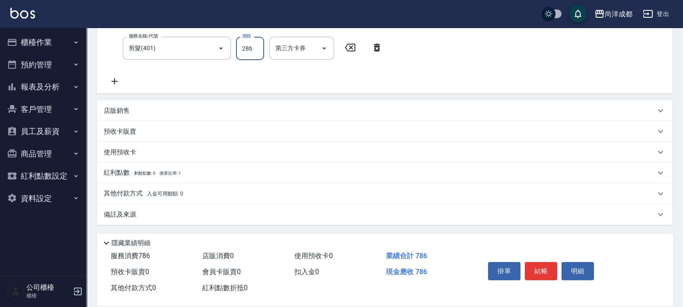
type input "286"
click at [140, 189] on p "其他付款方式 入金可用餘額: 0" at bounding box center [144, 194] width 80 height 10
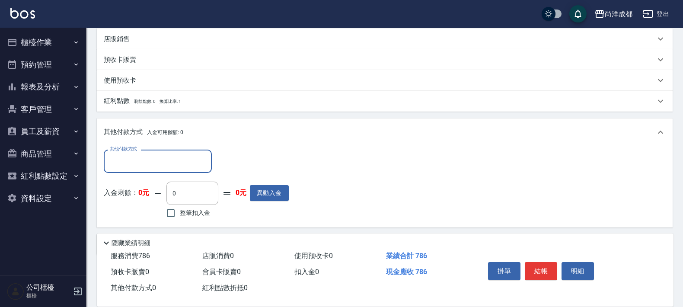
scroll to position [270, 0]
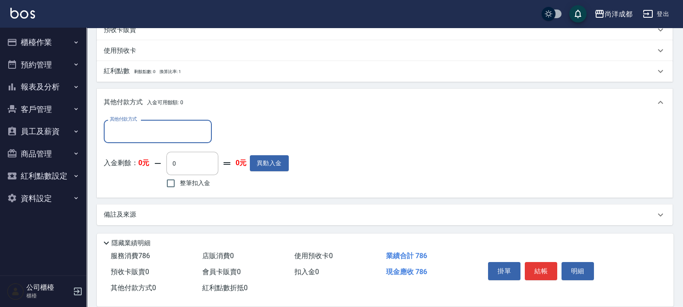
click at [171, 132] on input "其他付款方式" at bounding box center [158, 131] width 100 height 15
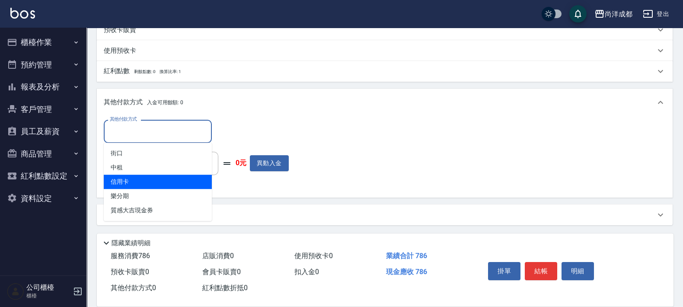
click at [158, 184] on span "信用卡" at bounding box center [158, 182] width 108 height 14
type input "信用卡"
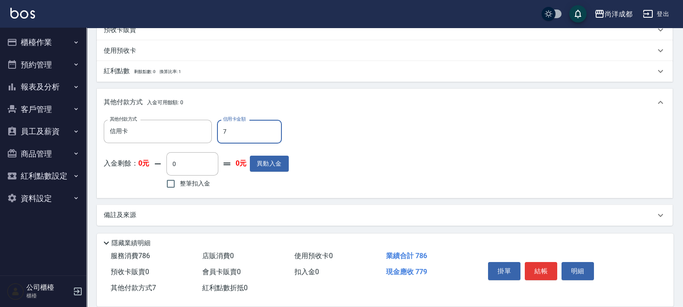
type input "78"
type input "0"
type input "786"
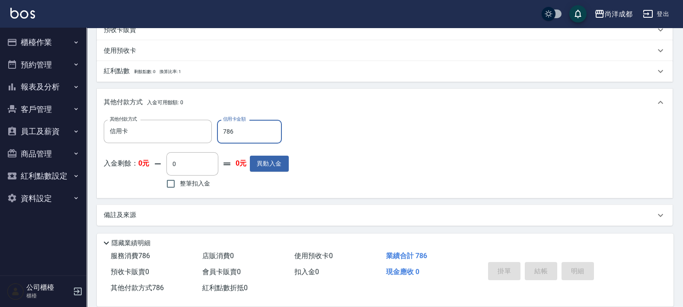
type input "2025/09/23 20:14"
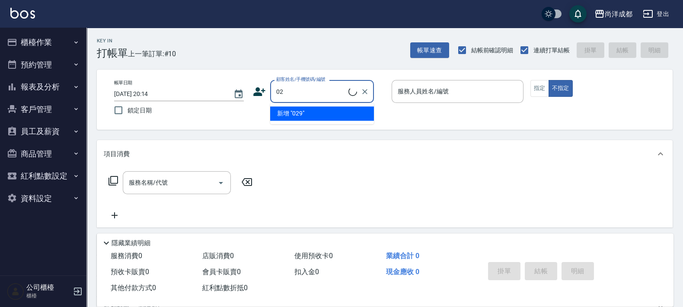
type input "0"
type input "李依倫/0919220219/"
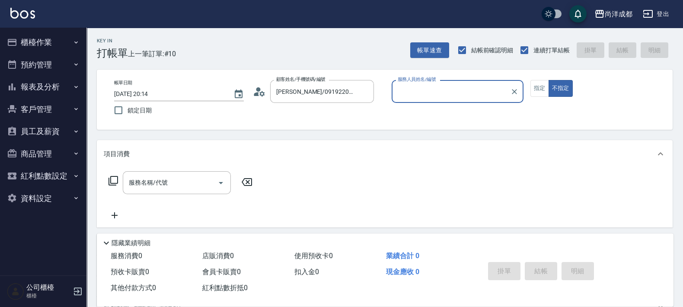
type input "Benny-01"
click at [549, 80] on button "不指定" at bounding box center [561, 88] width 24 height 17
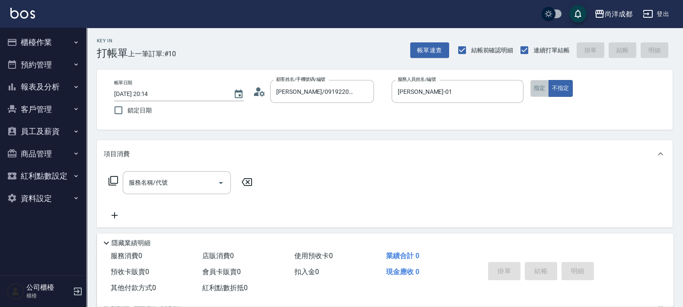
click at [540, 87] on button "指定" at bounding box center [539, 88] width 19 height 17
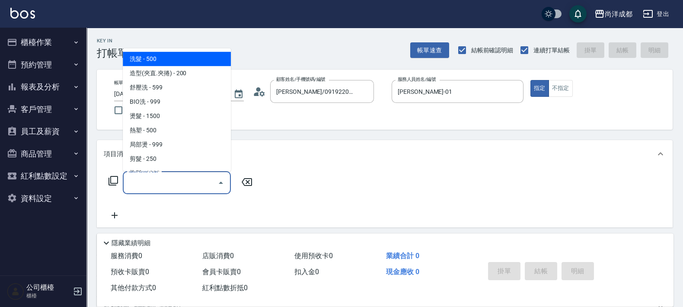
click at [190, 176] on input "服務名稱/代號" at bounding box center [170, 182] width 87 height 15
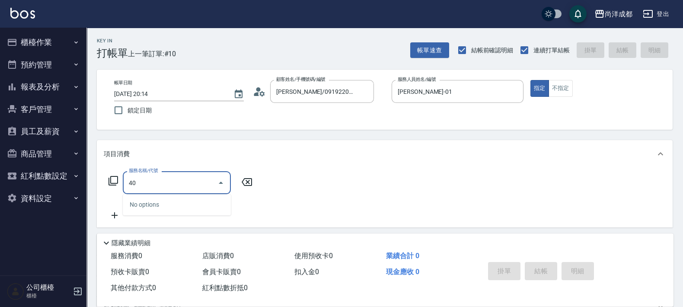
type input "401"
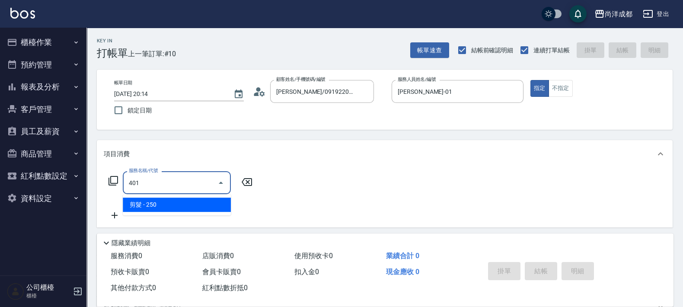
type input "20"
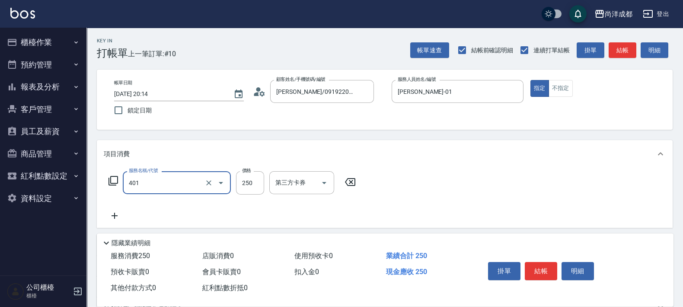
type input "剪髮(401)"
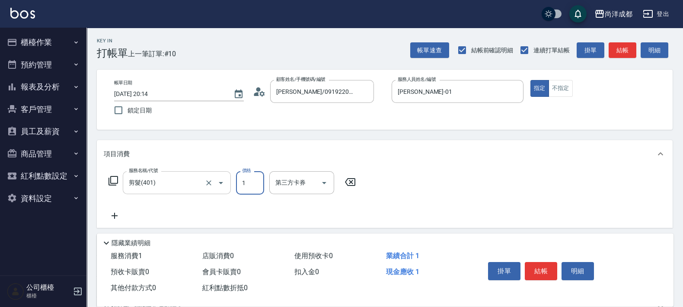
type input "0"
type input "122"
type input "10"
type input "1229"
type input "120"
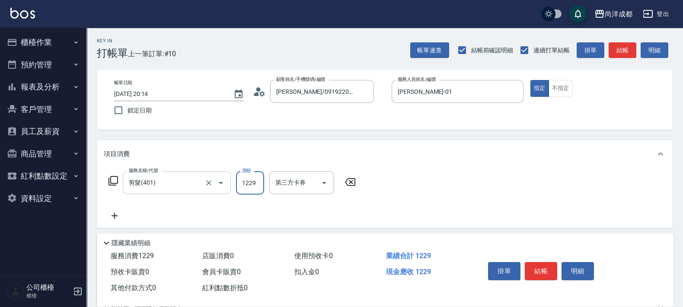
type input "1229"
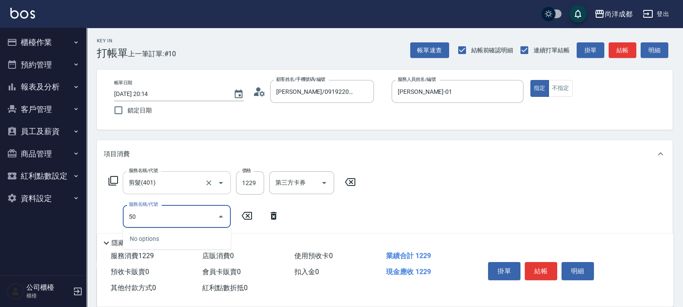
type input "501"
type input "220"
type input "染髮(501)"
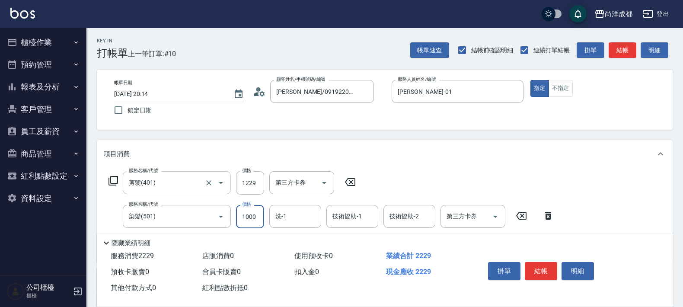
type input "2"
type input "120"
type input "265"
type input "380"
type input "2656"
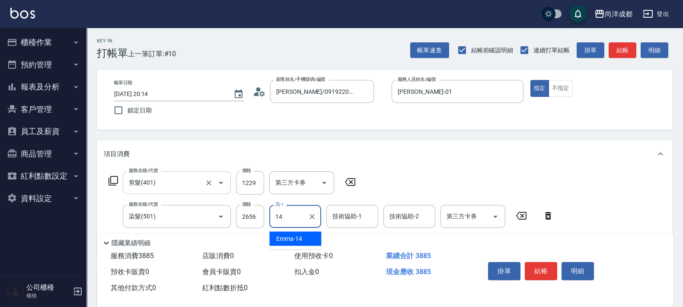
type input "14"
type input "3"
type input "Emma-14"
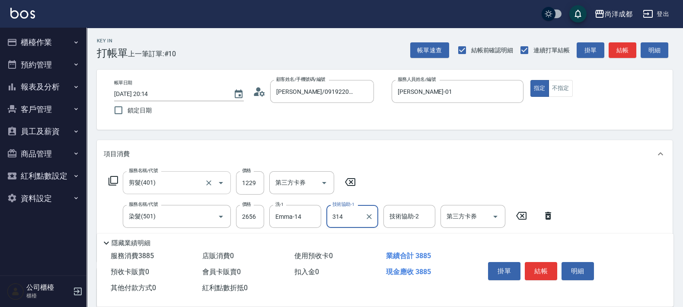
type input "314"
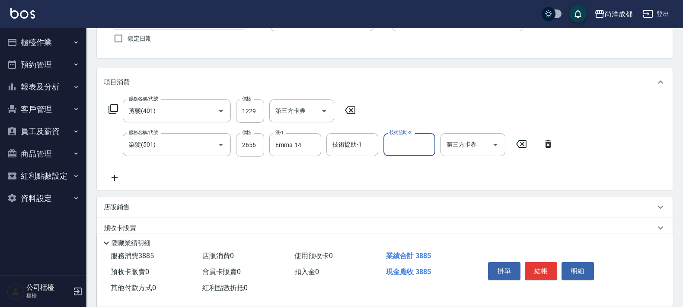
scroll to position [162, 0]
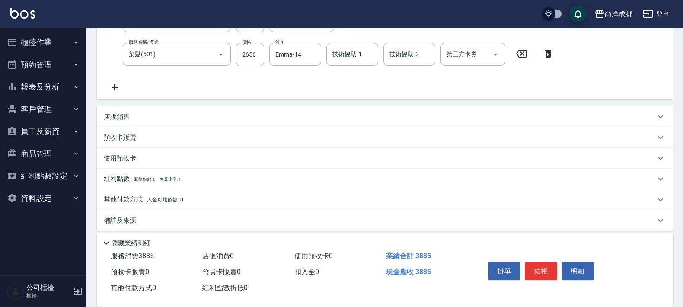
click at [145, 197] on p "其他付款方式 入金可用餘額: 0" at bounding box center [144, 200] width 80 height 10
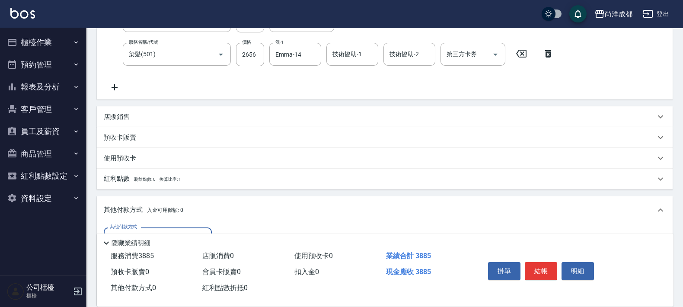
scroll to position [270, 0]
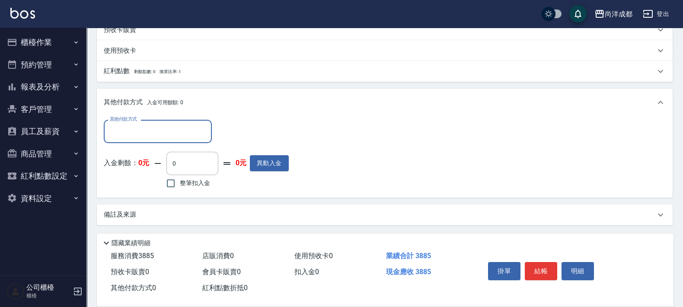
click at [161, 130] on input "其他付款方式" at bounding box center [158, 131] width 100 height 15
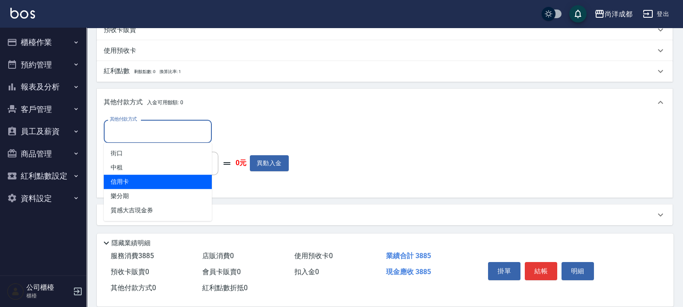
click at [167, 175] on span "信用卡" at bounding box center [158, 182] width 108 height 14
type input "信用卡"
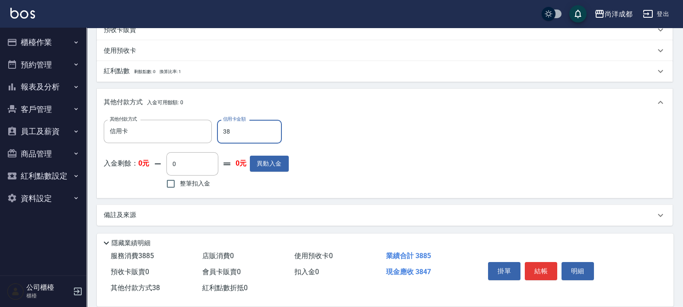
type input "385"
type input "350"
type input "3854"
type input "0"
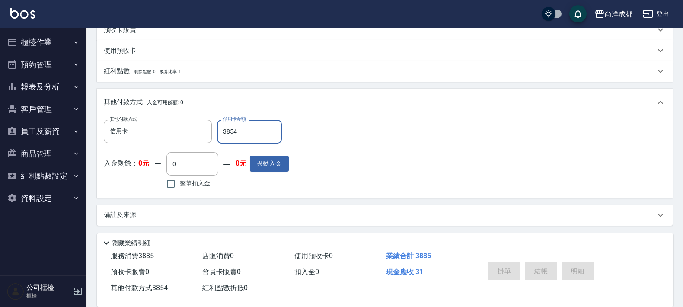
type input "2025/09/23 20:15"
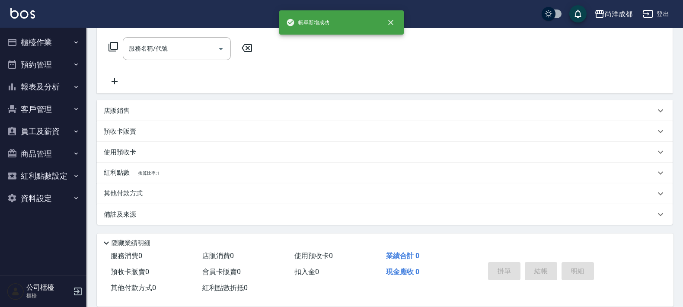
scroll to position [0, 0]
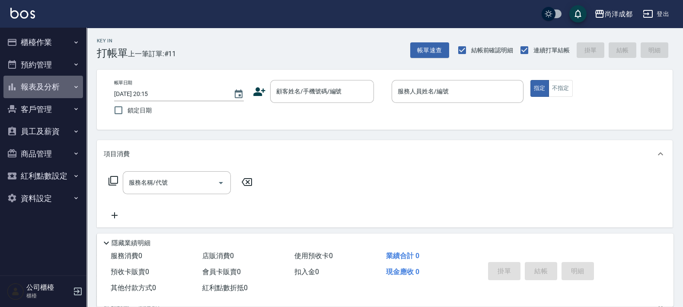
click at [43, 86] on button "報表及分析" at bounding box center [43, 87] width 80 height 22
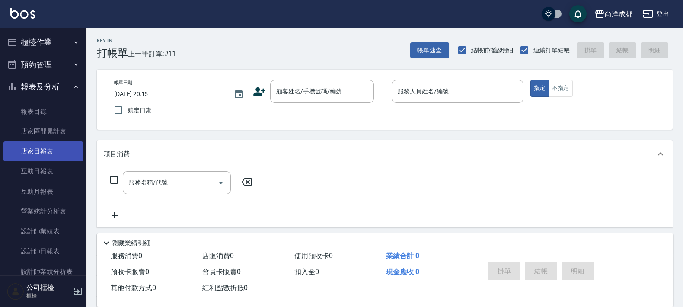
click at [48, 150] on link "店家日報表" at bounding box center [43, 151] width 80 height 20
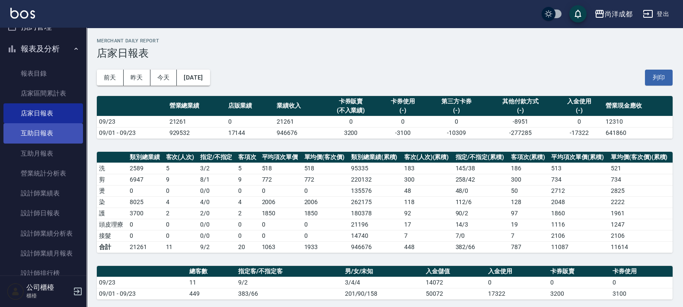
scroll to position [54, 0]
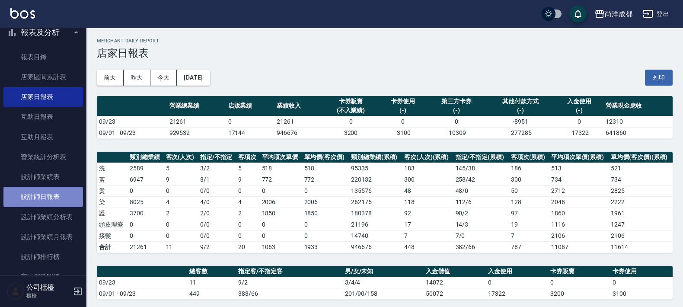
click at [51, 194] on link "設計師日報表" at bounding box center [43, 197] width 80 height 20
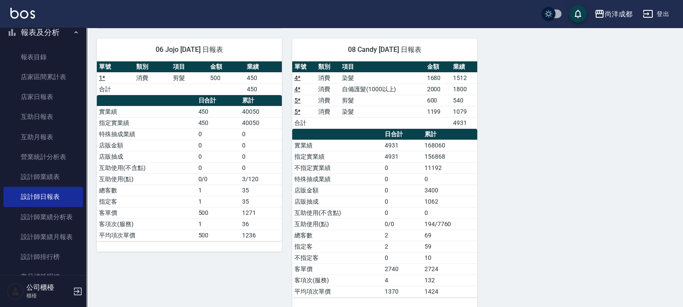
scroll to position [412, 0]
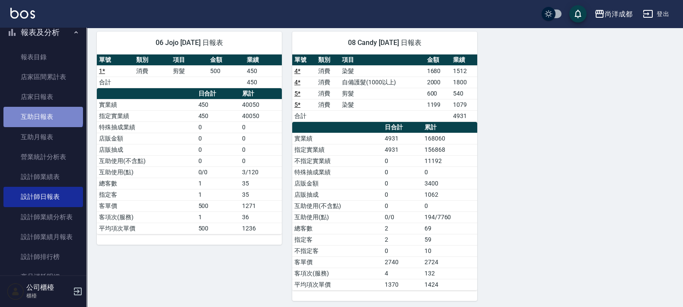
click at [42, 115] on link "互助日報表" at bounding box center [43, 117] width 80 height 20
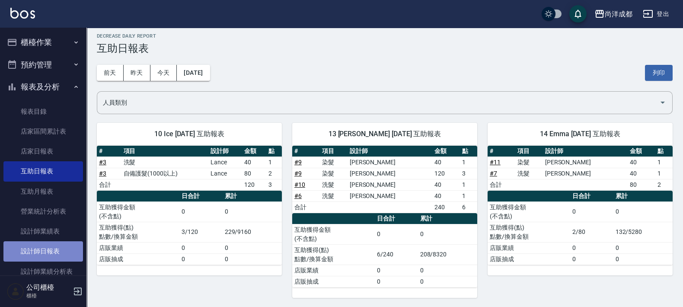
click at [52, 255] on link "設計師日報表" at bounding box center [43, 251] width 80 height 20
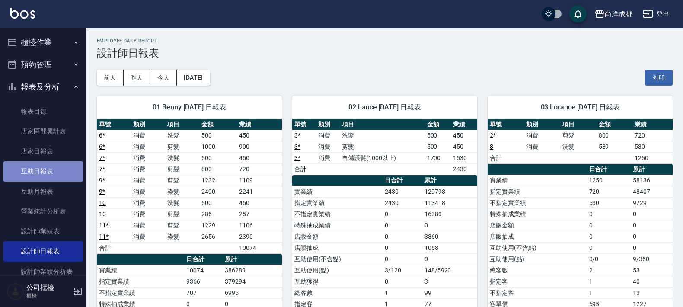
click at [50, 174] on link "互助日報表" at bounding box center [43, 171] width 80 height 20
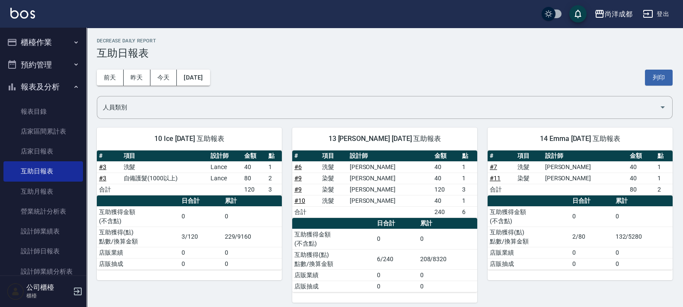
click at [46, 45] on button "櫃檯作業" at bounding box center [43, 42] width 80 height 22
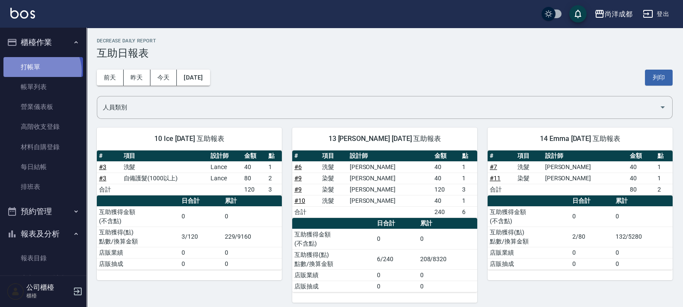
click at [41, 70] on link "打帳單" at bounding box center [43, 67] width 80 height 20
